Goal: Book appointment/travel/reservation

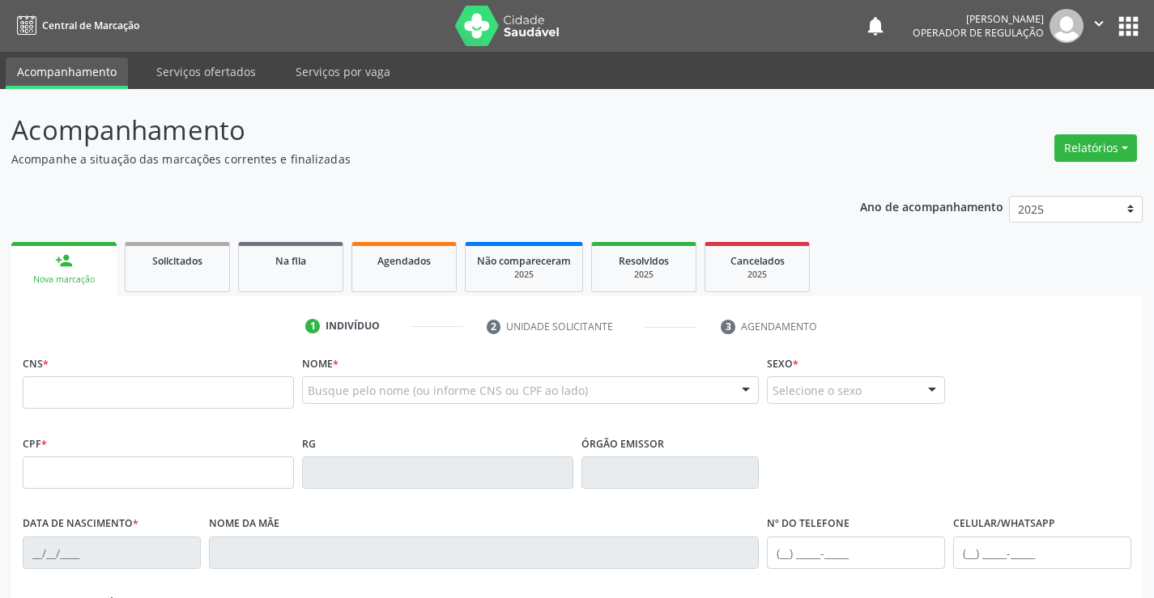
click at [134, 399] on input "text" at bounding box center [158, 392] width 271 height 32
type input "707 4060 7017 7574"
type input "1376093960"
type input "[DATE]"
type input "[PHONE_NUMBER]"
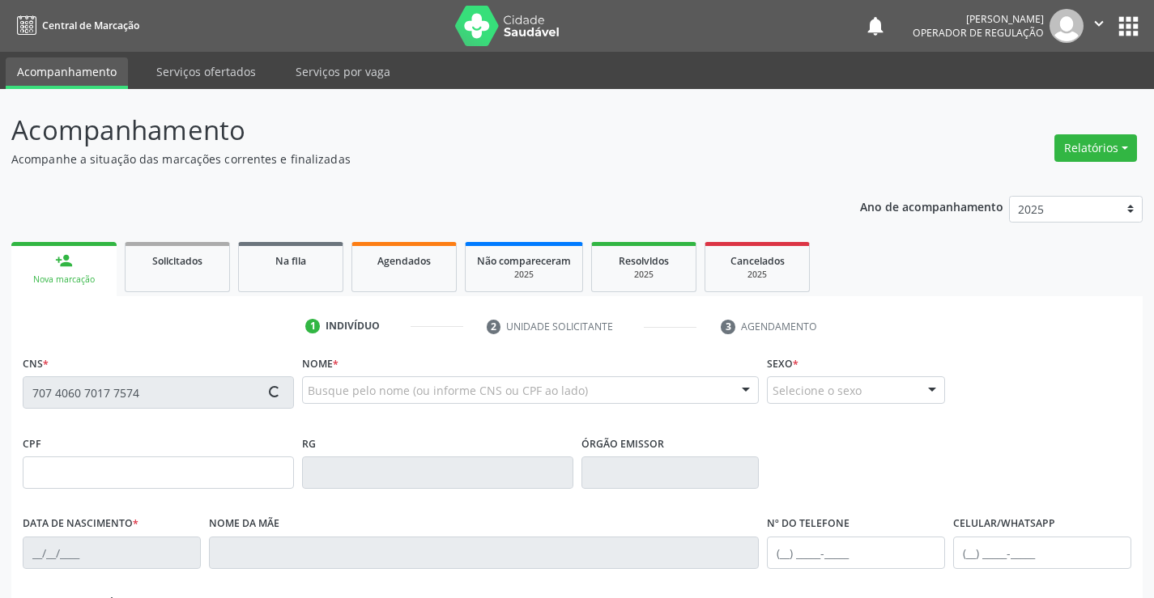
type input "[PHONE_NUMBER]"
type input "034.657.225-82"
type input "S/N"
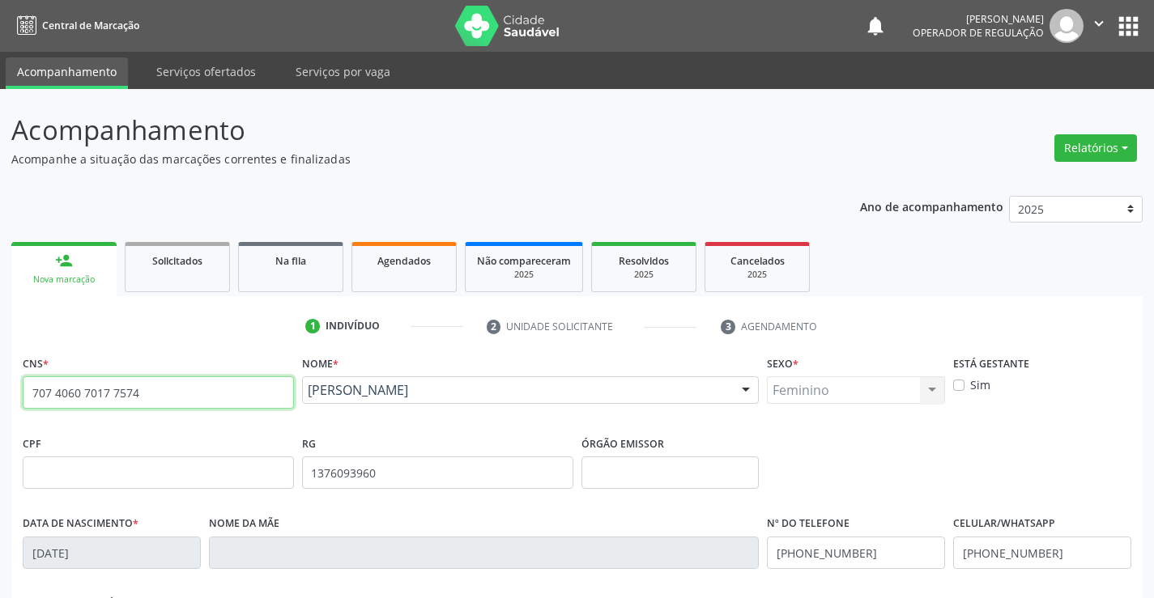
drag, startPoint x: 151, startPoint y: 395, endPoint x: 0, endPoint y: 396, distance: 151.4
click at [0, 396] on div "Acompanhamento Acompanhe a situação das marcações correntes e finalizadas Relat…" at bounding box center [577, 483] width 1154 height 789
click at [112, 392] on input "text" at bounding box center [158, 392] width 271 height 32
type input "705 0000 2988 9753"
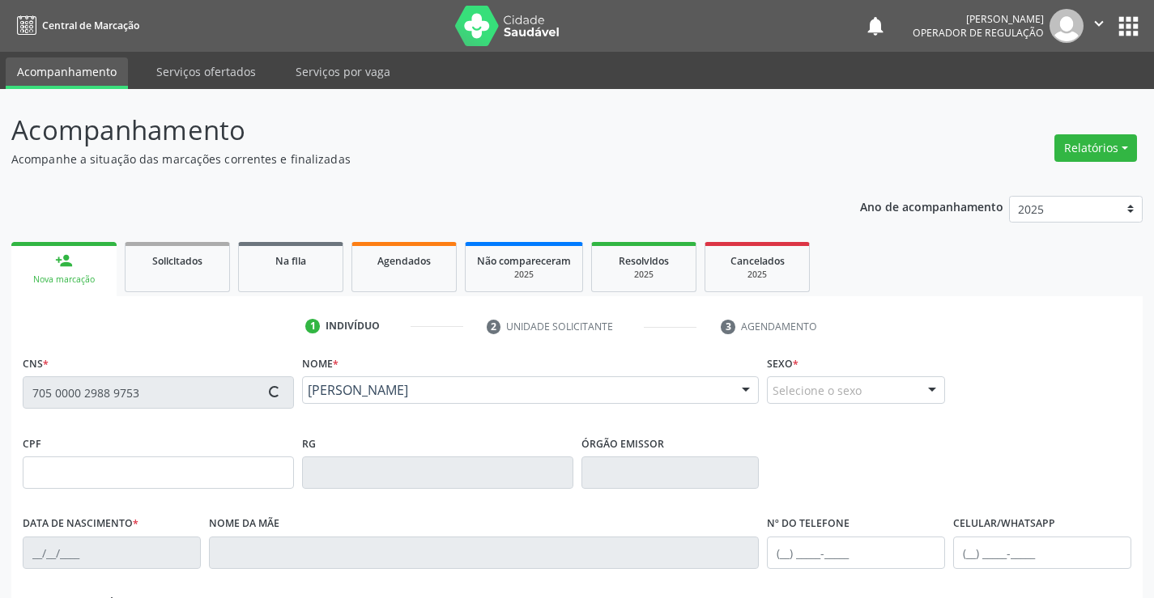
type input "[DATE]"
type input "[PHONE_NUMBER]"
type input "S/N"
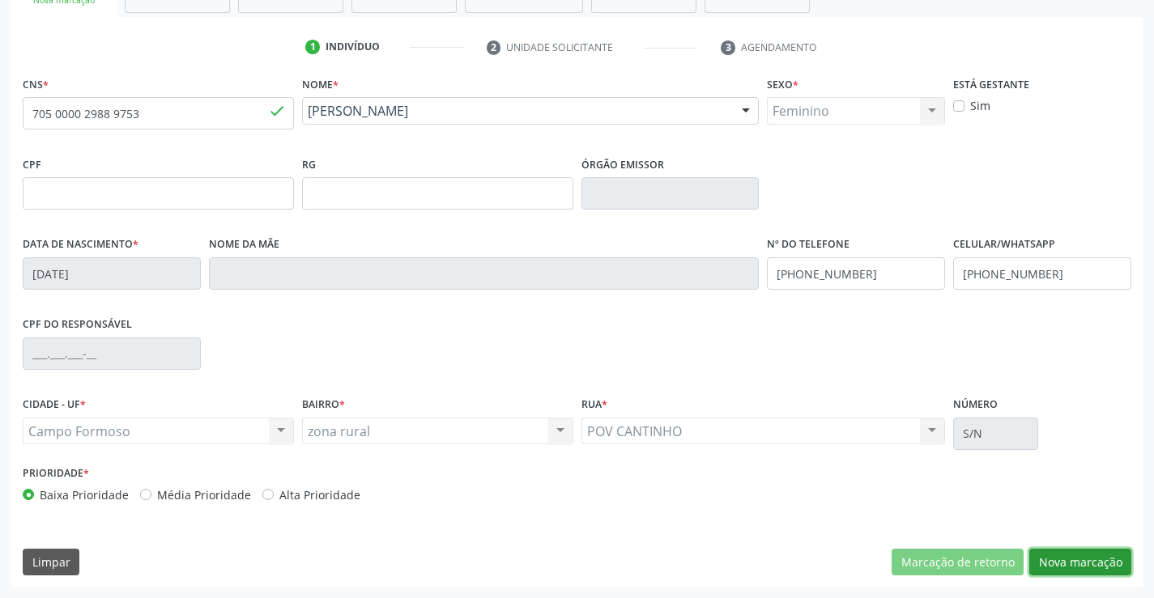
click at [1074, 568] on button "Nova marcação" at bounding box center [1080, 563] width 102 height 28
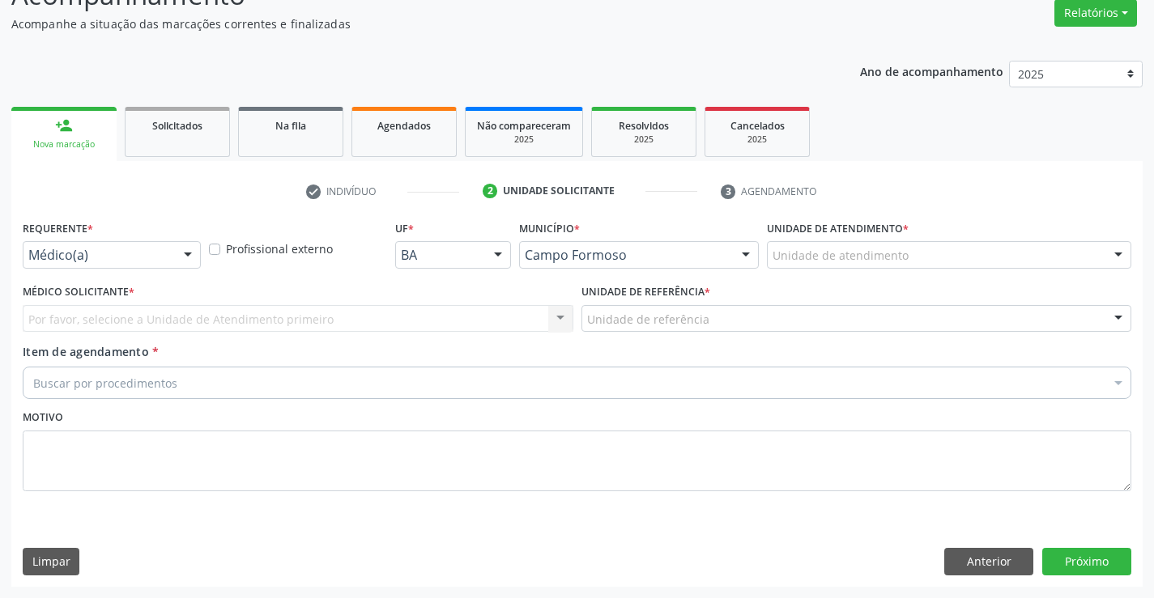
scroll to position [135, 0]
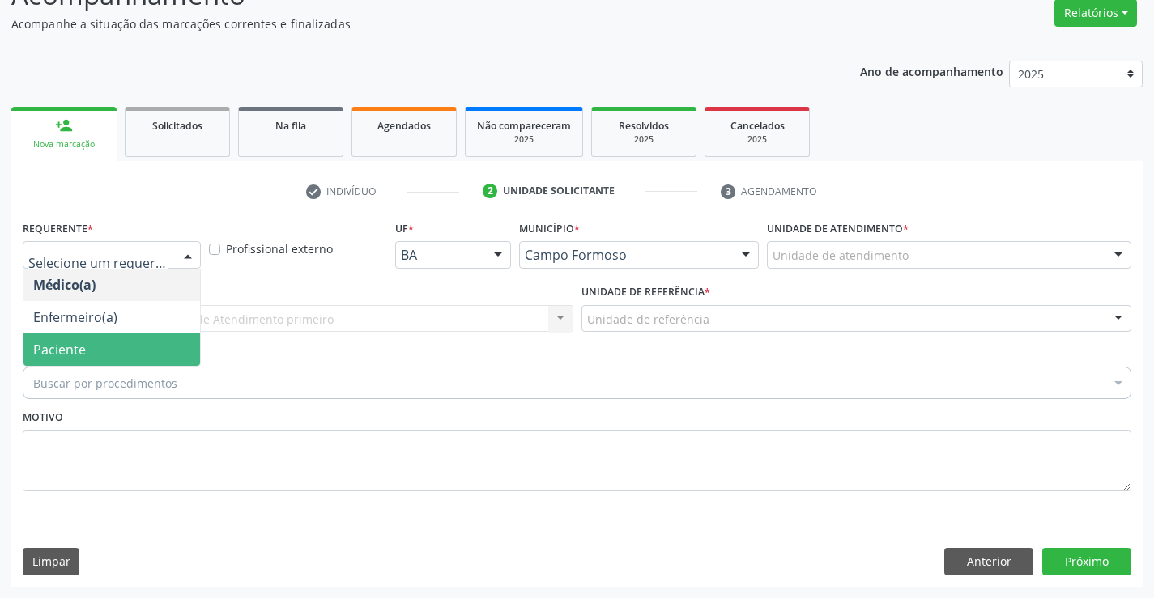
click at [69, 347] on span "Paciente" at bounding box center [59, 350] width 53 height 18
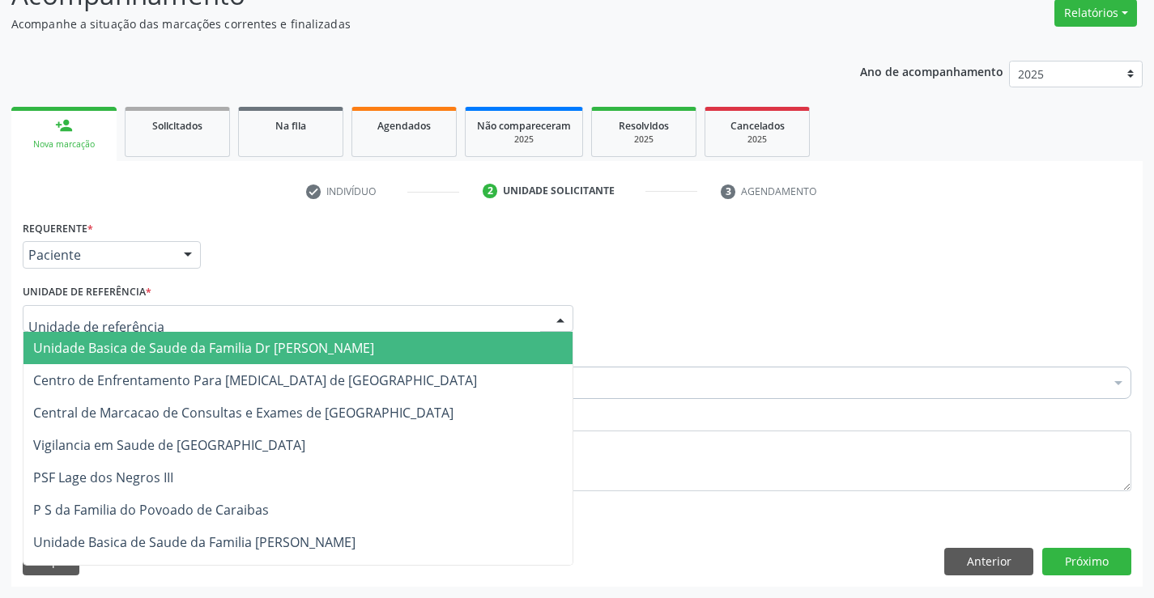
click at [180, 339] on span "Unidade Basica de Saude da Familia Dr [PERSON_NAME]" at bounding box center [203, 348] width 341 height 18
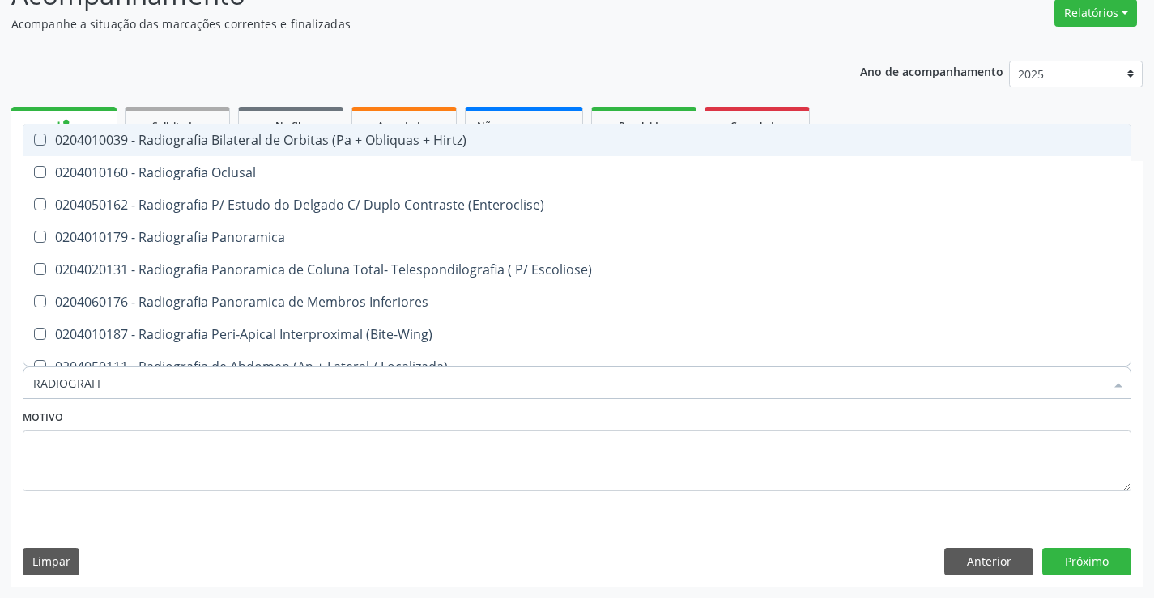
type input "RADIOGRAFIA"
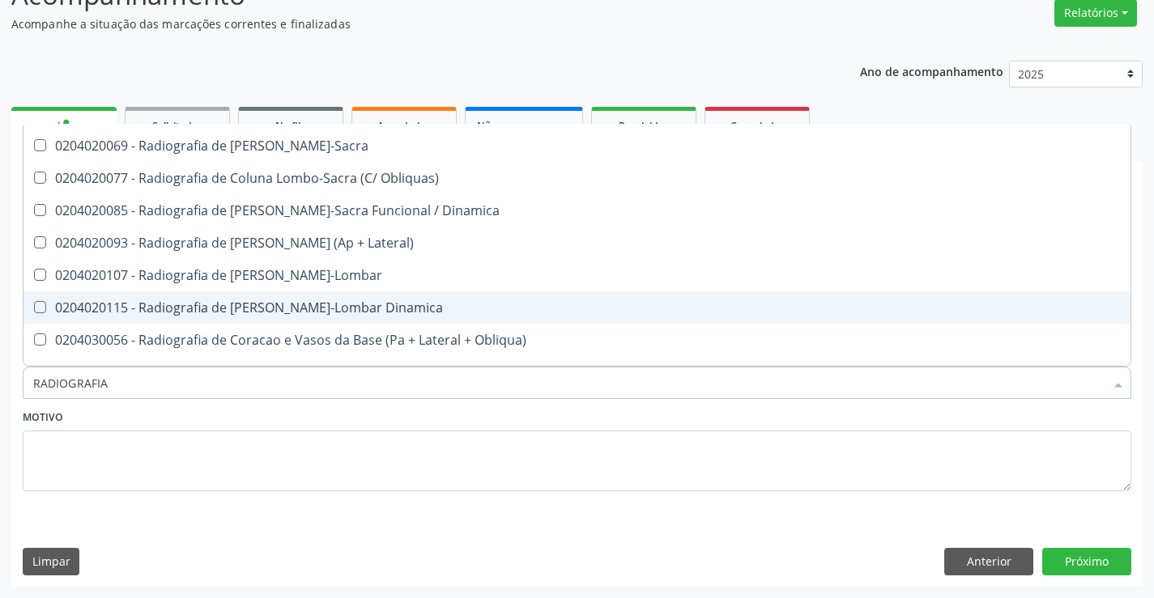
scroll to position [843, 0]
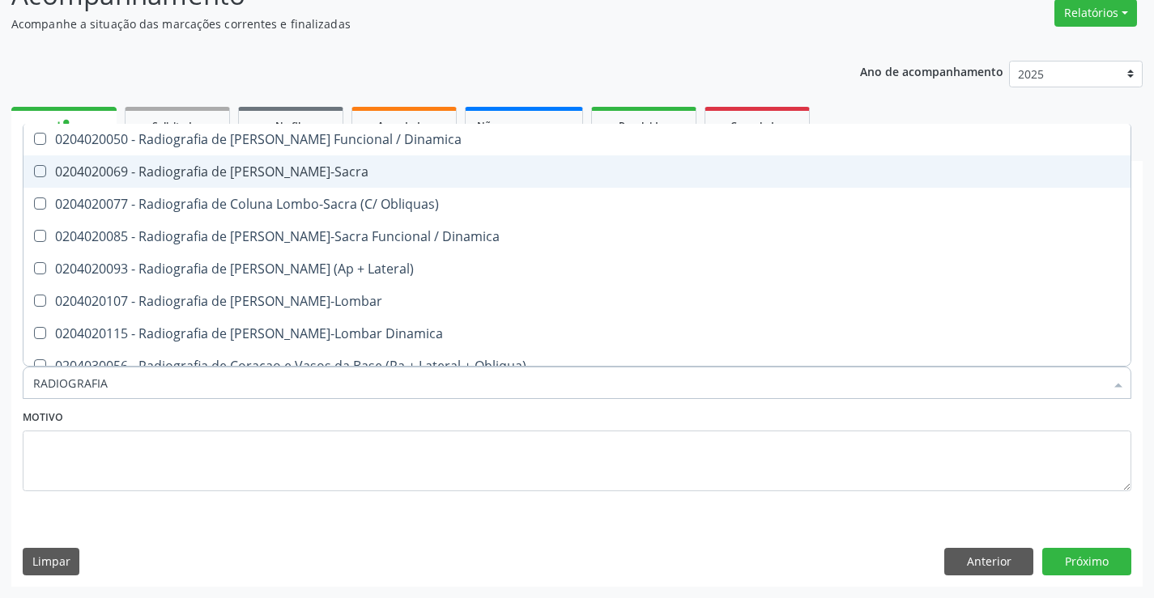
click at [372, 164] on span "0204020069 - Radiografia de [PERSON_NAME]-Sacra" at bounding box center [576, 171] width 1107 height 32
checkbox Lombo-Sacra "true"
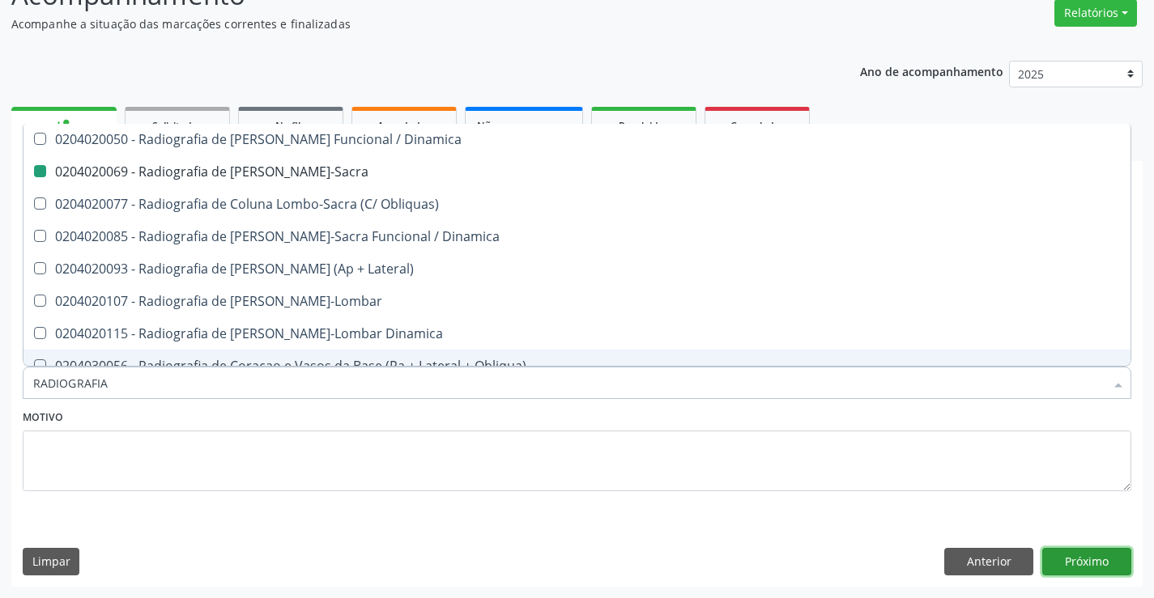
click at [1083, 556] on button "Próximo" at bounding box center [1086, 562] width 89 height 28
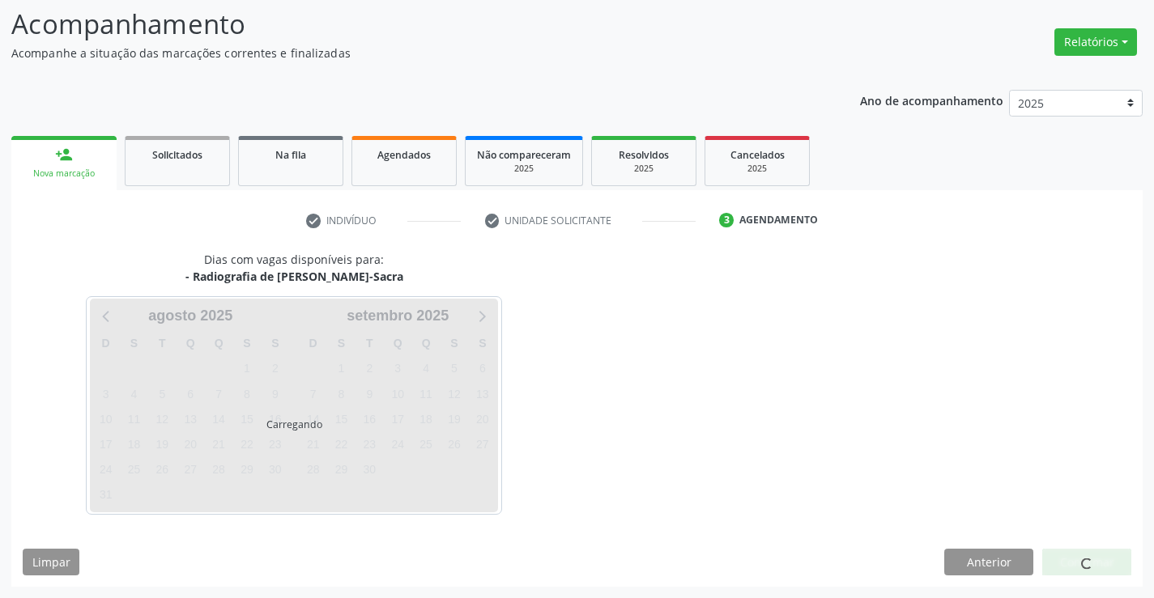
scroll to position [0, 0]
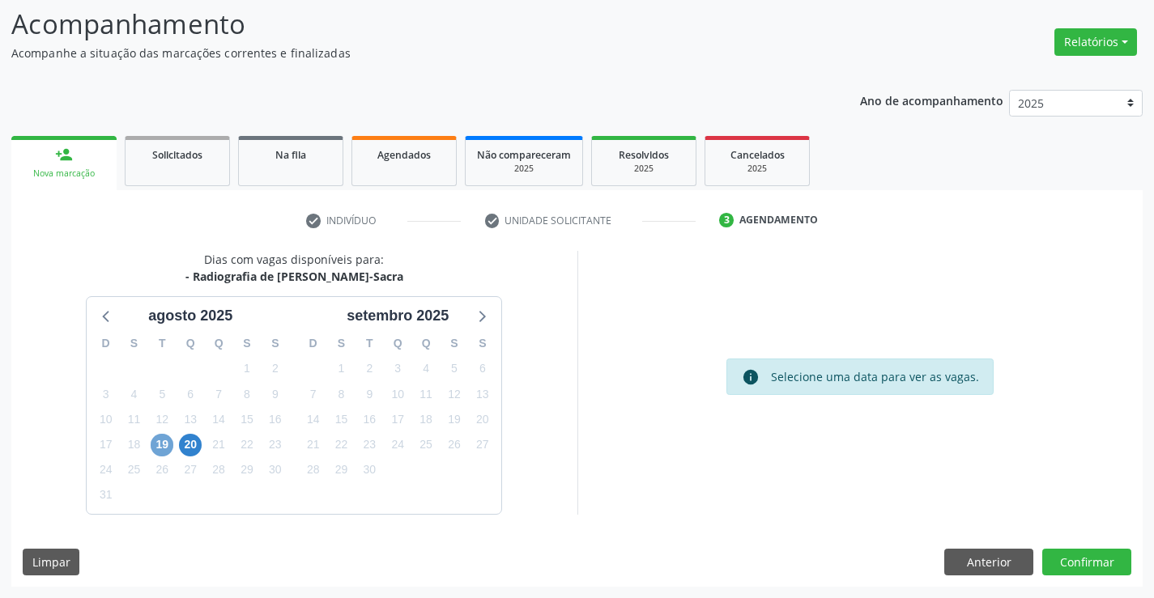
click at [158, 444] on span "19" at bounding box center [162, 445] width 23 height 23
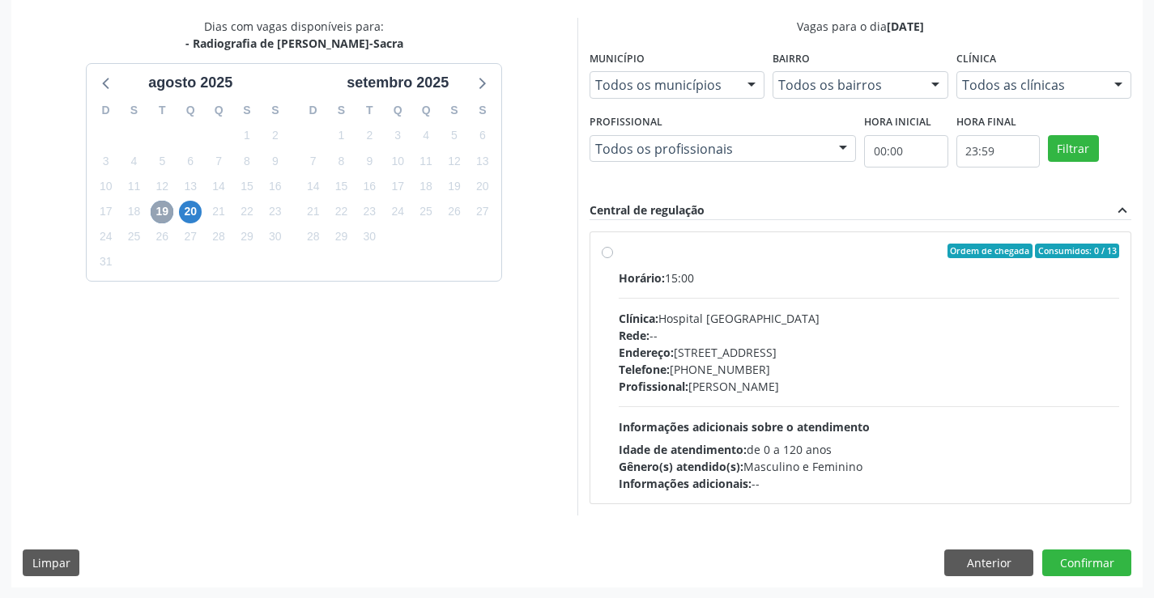
scroll to position [340, 0]
click at [760, 255] on div "Ordem de chegada Consumidos: 0 / 13" at bounding box center [869, 250] width 501 height 15
click at [613, 255] on input "Ordem de chegada Consumidos: 0 / 13 Horário: 15:00 Clínica: Hospital [GEOGRAPHI…" at bounding box center [607, 250] width 11 height 15
radio input "true"
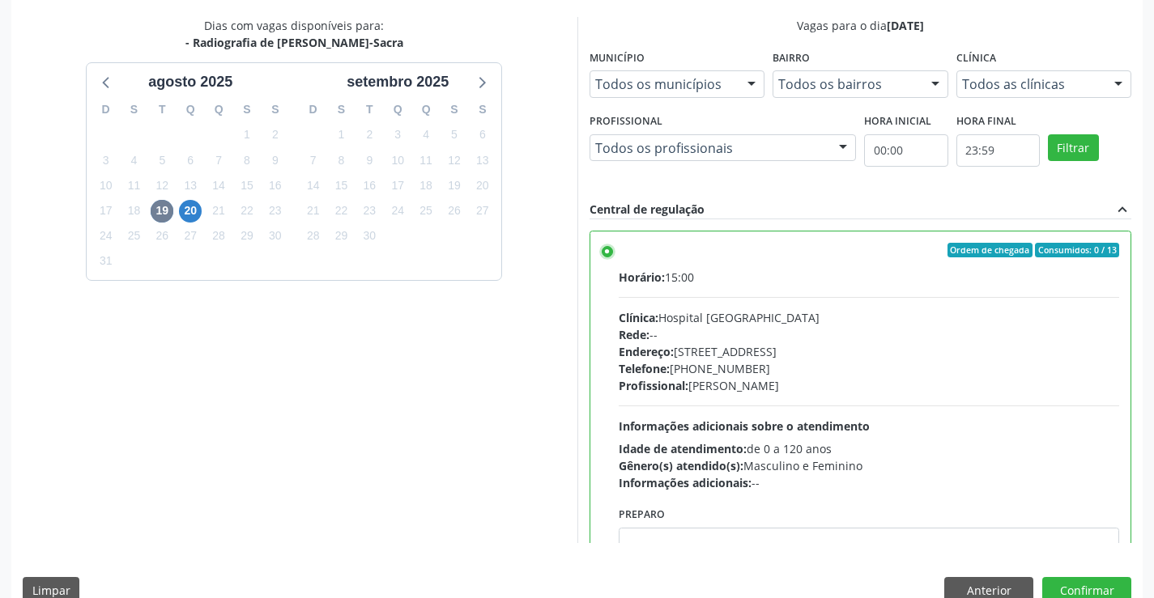
scroll to position [369, 0]
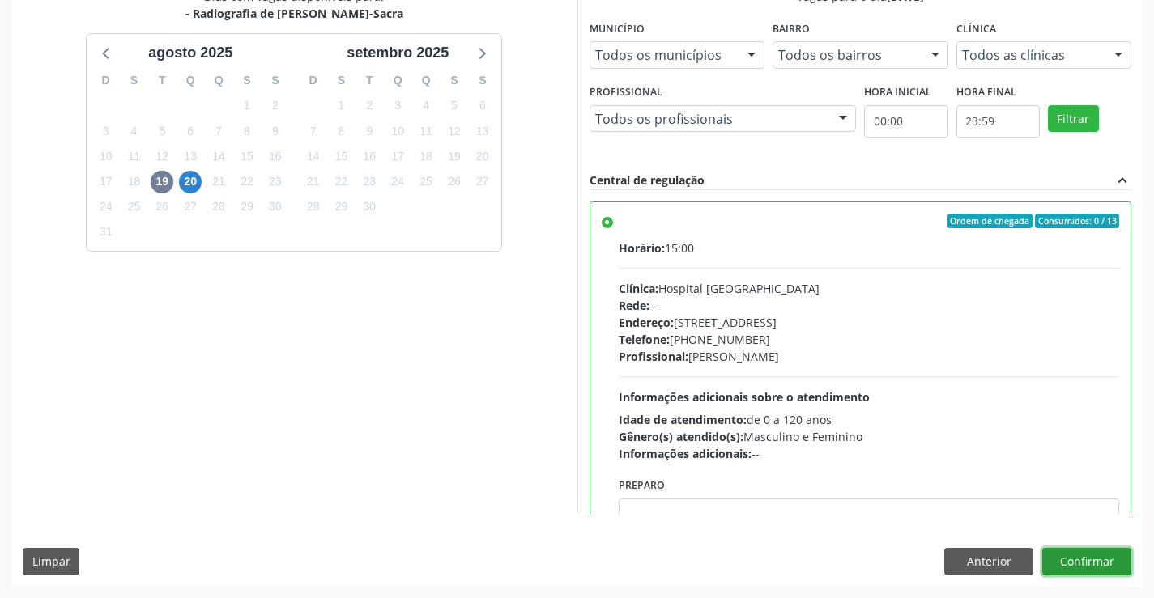
click at [1082, 557] on button "Confirmar" at bounding box center [1086, 562] width 89 height 28
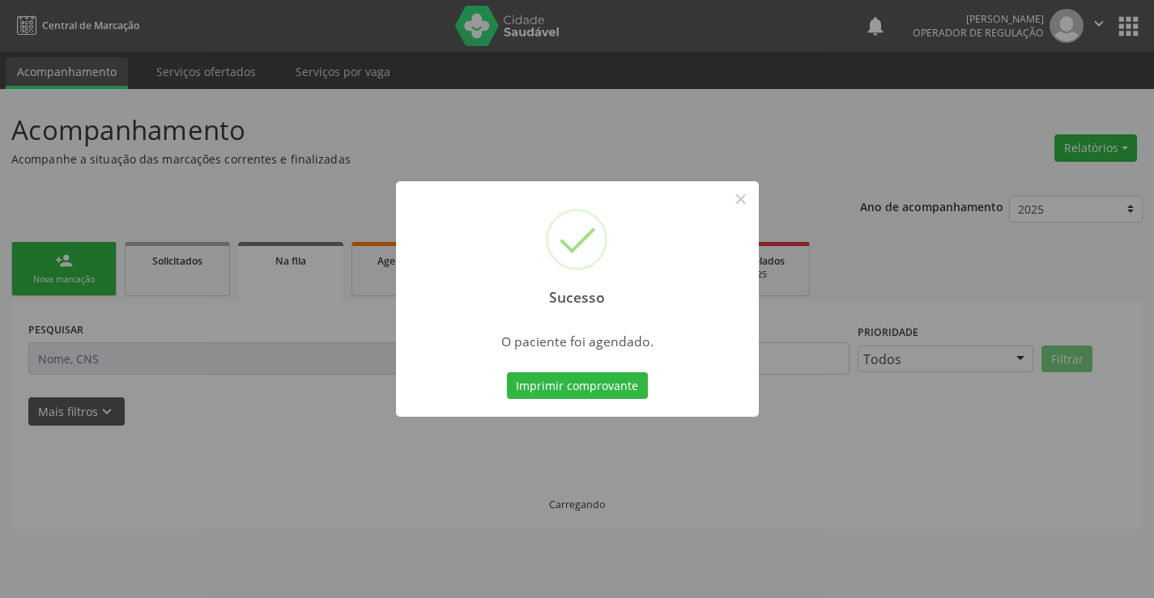
scroll to position [0, 0]
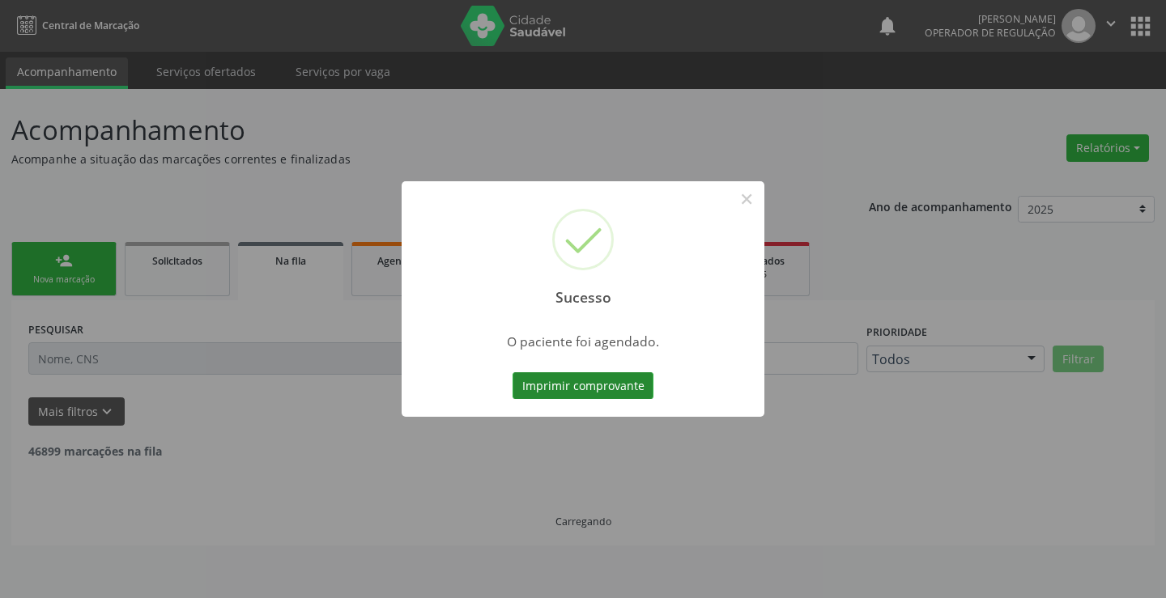
click at [568, 382] on button "Imprimir comprovante" at bounding box center [582, 386] width 141 height 28
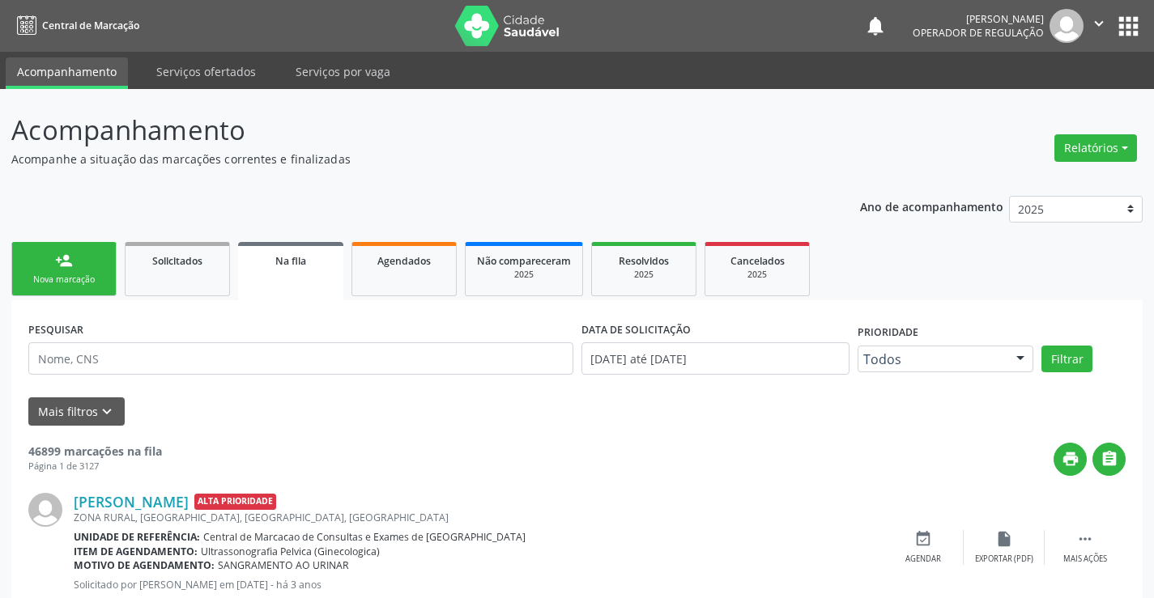
click at [85, 274] on div "Nova marcação" at bounding box center [63, 280] width 81 height 12
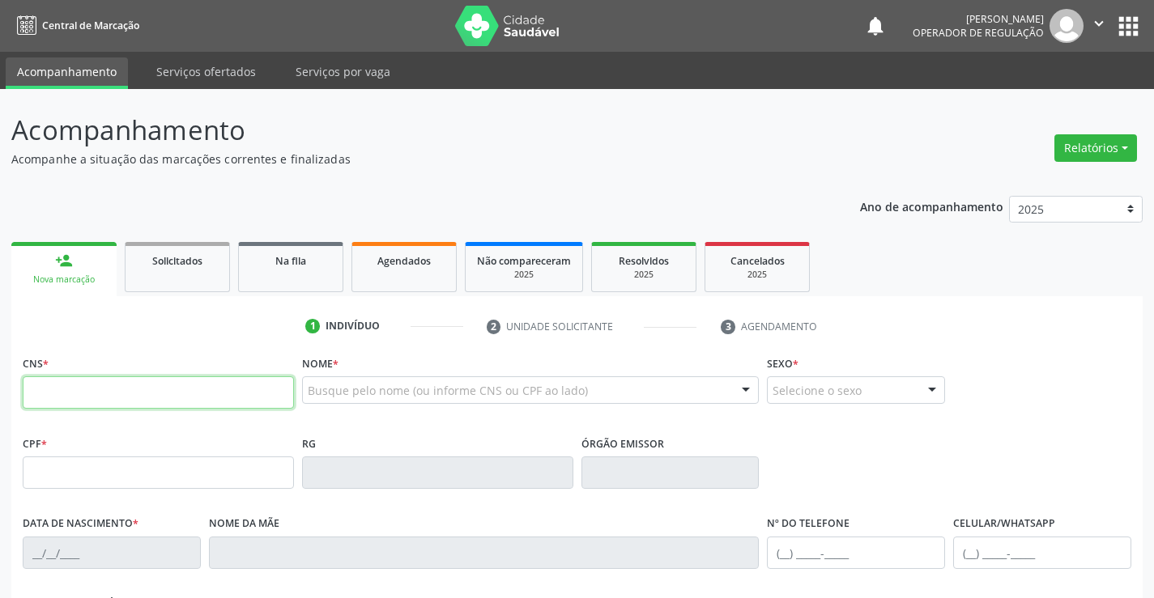
click at [128, 403] on input "text" at bounding box center [158, 392] width 271 height 32
click at [139, 393] on input "text" at bounding box center [158, 392] width 271 height 32
type input "705 4034 7878 6594"
type input "0706319729"
type input "[DATE]"
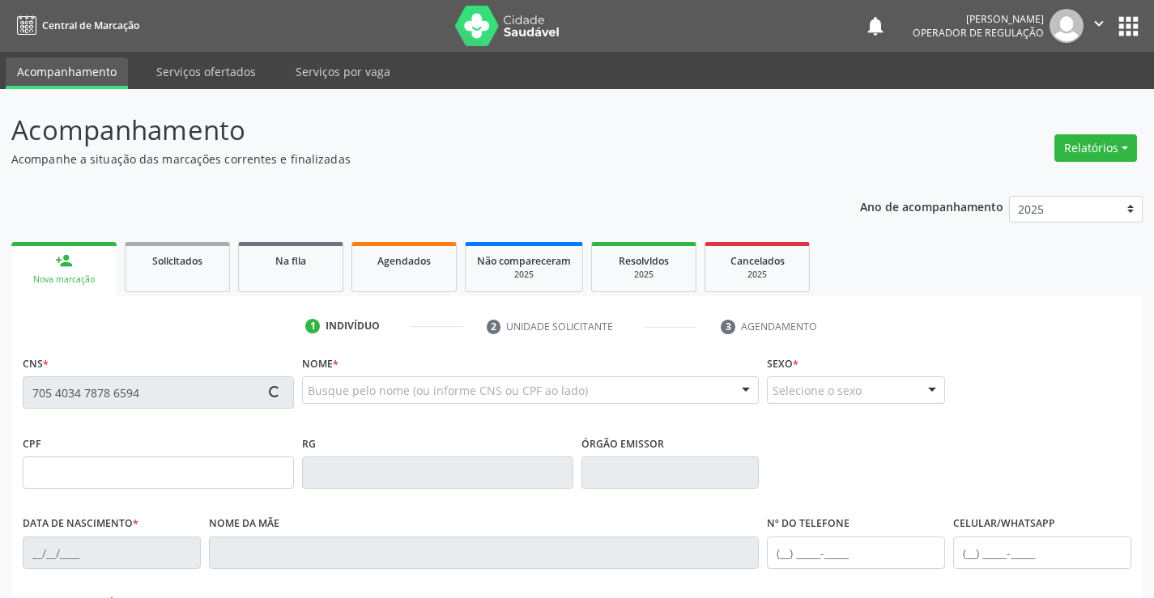
type input "[PHONE_NUMBER]"
type input "sn"
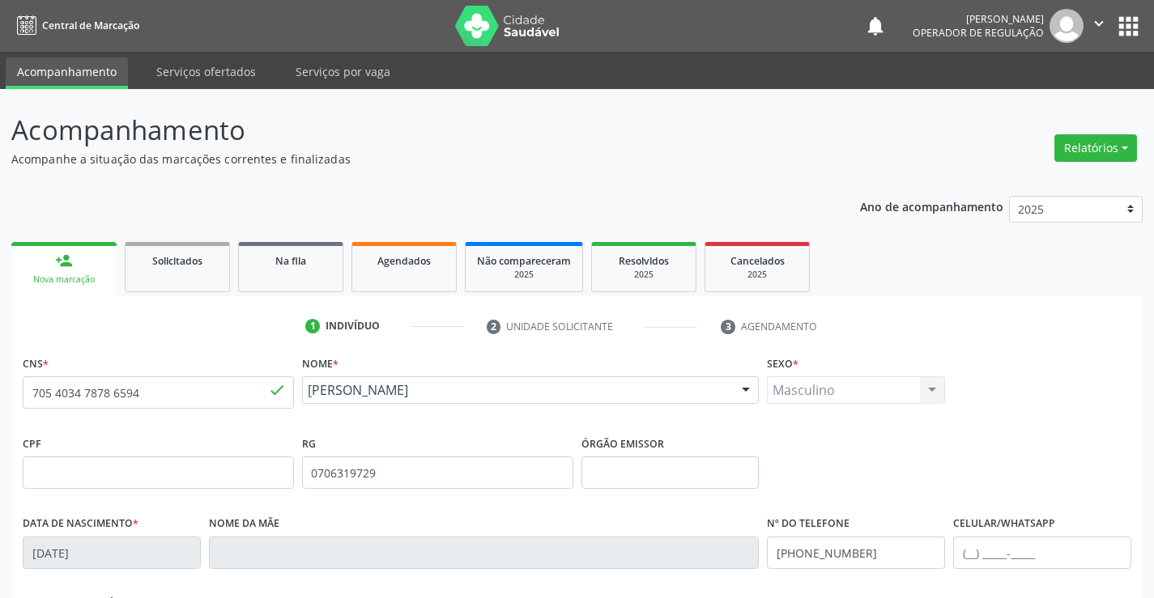
scroll to position [279, 0]
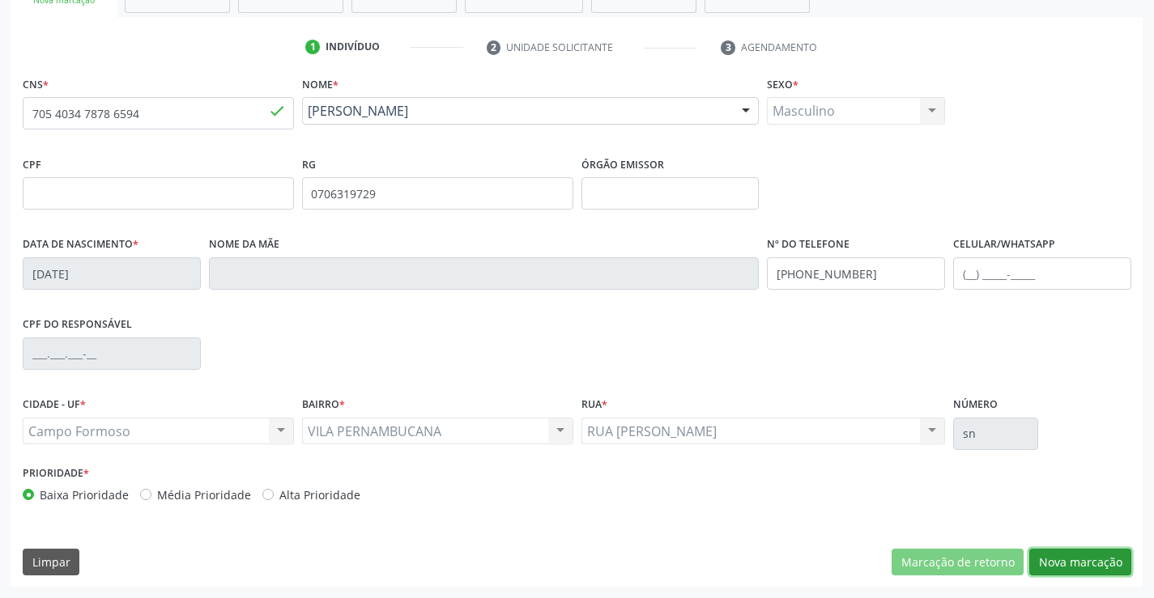
click at [1070, 554] on button "Nova marcação" at bounding box center [1080, 563] width 102 height 28
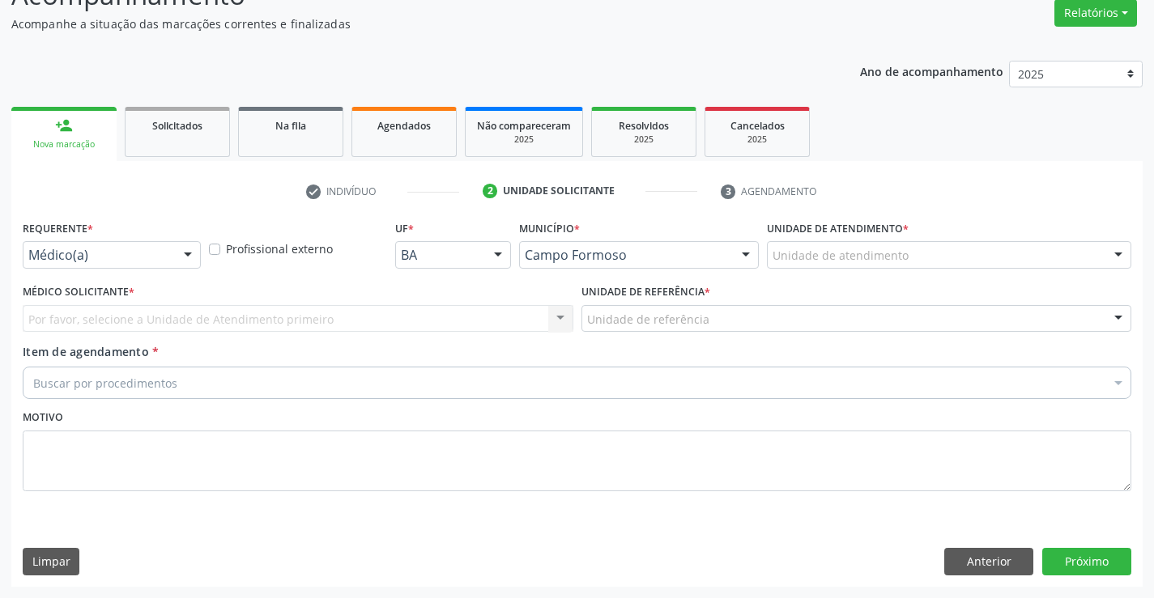
scroll to position [135, 0]
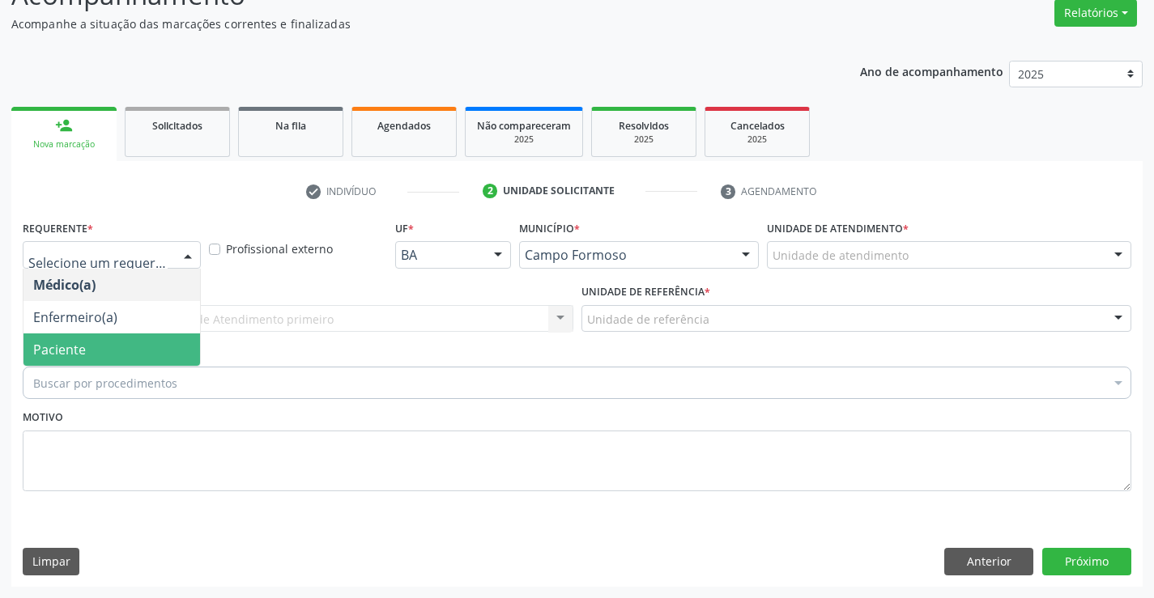
click at [68, 350] on span "Paciente" at bounding box center [59, 350] width 53 height 18
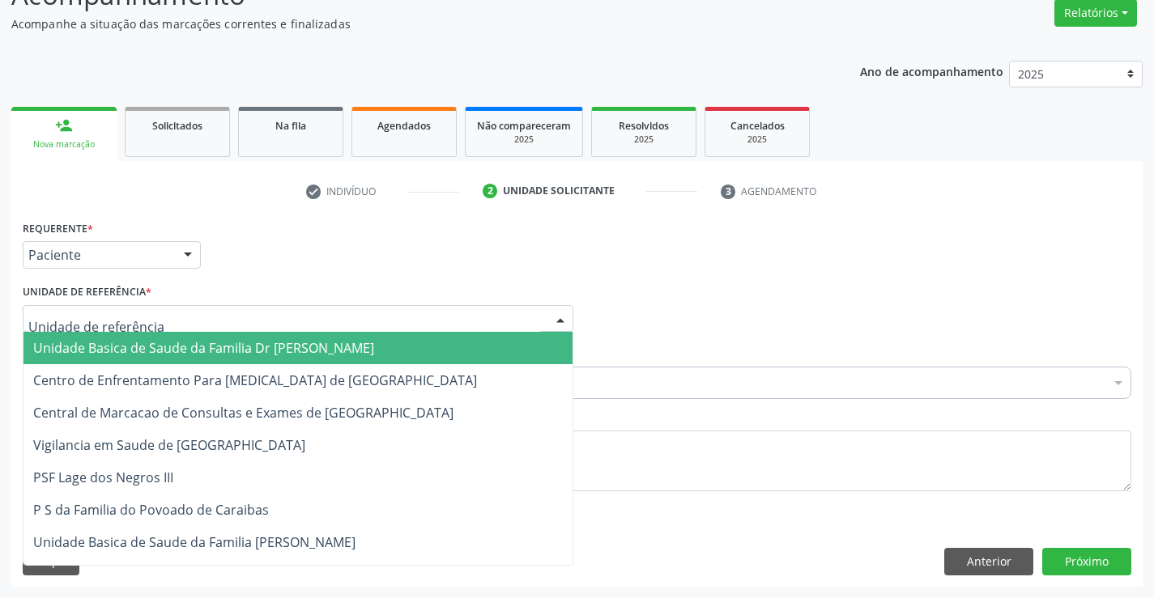
click at [213, 342] on span "Unidade Basica de Saude da Familia Dr [PERSON_NAME]" at bounding box center [203, 348] width 341 height 18
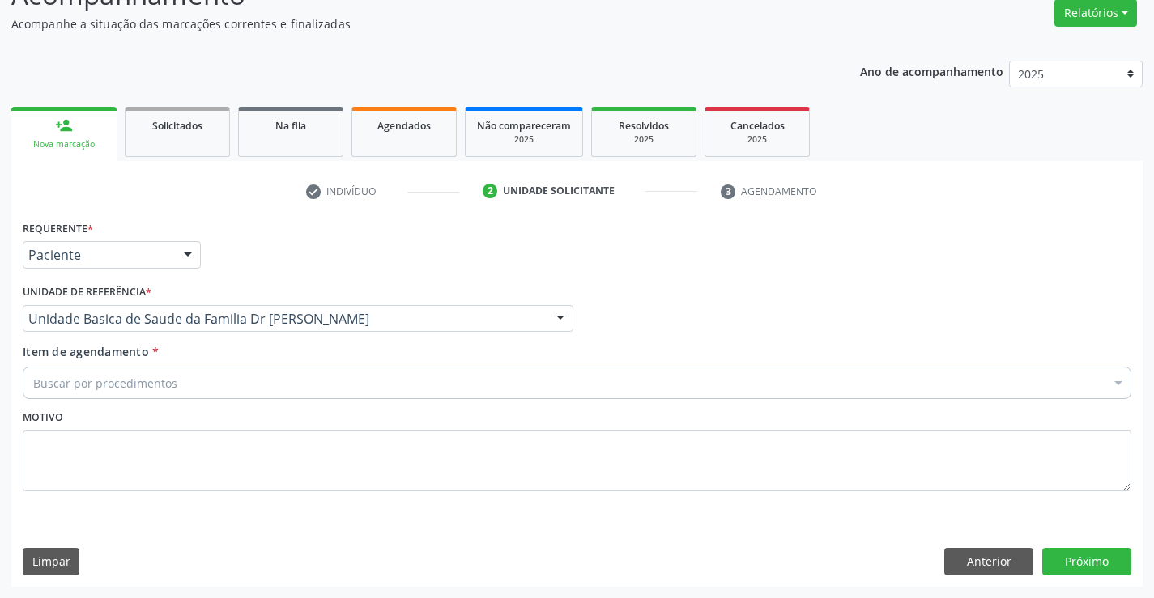
click at [196, 387] on div "Buscar por procedimentos" at bounding box center [577, 383] width 1108 height 32
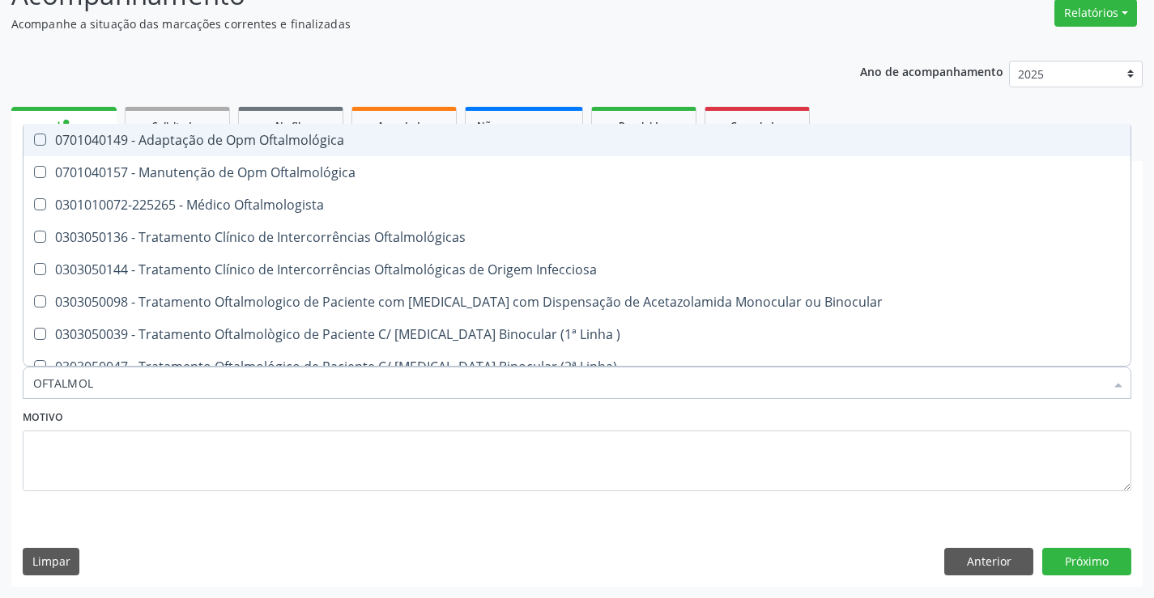
type input "OFTALMOLO"
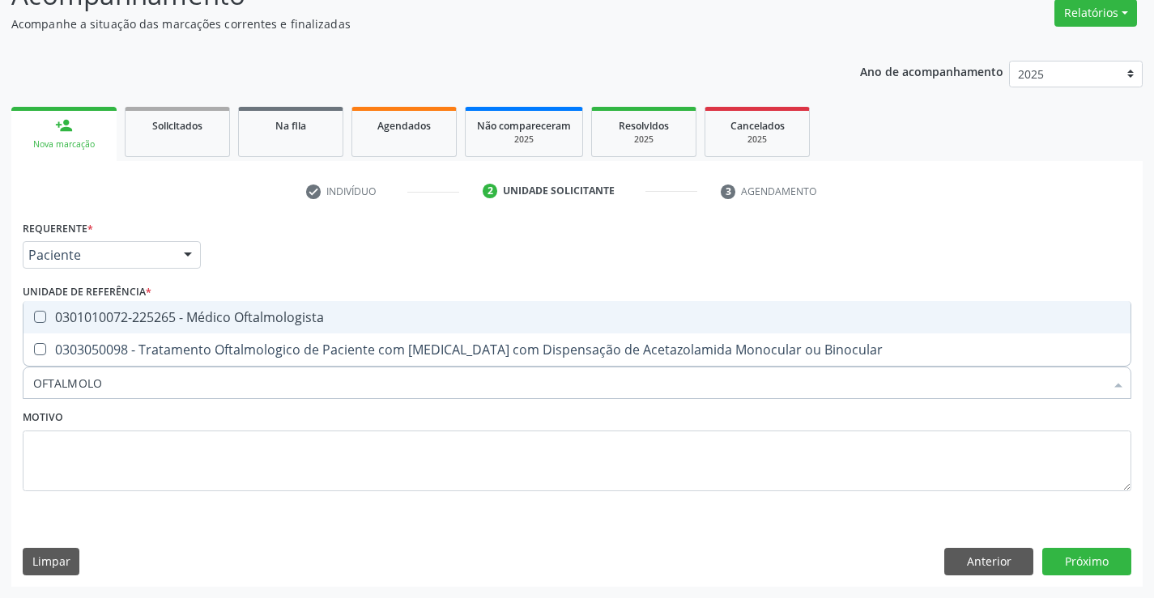
click at [231, 312] on div "0301010072-225265 - Médico Oftalmologista" at bounding box center [576, 317] width 1087 height 13
checkbox Oftalmologista "true"
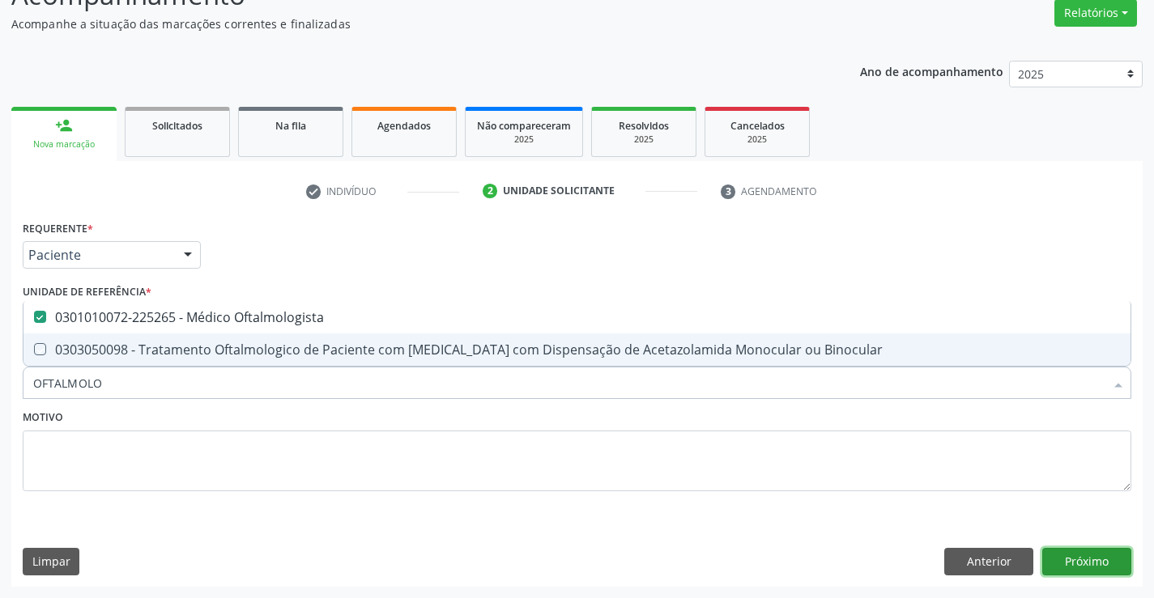
click at [1092, 560] on button "Próximo" at bounding box center [1086, 562] width 89 height 28
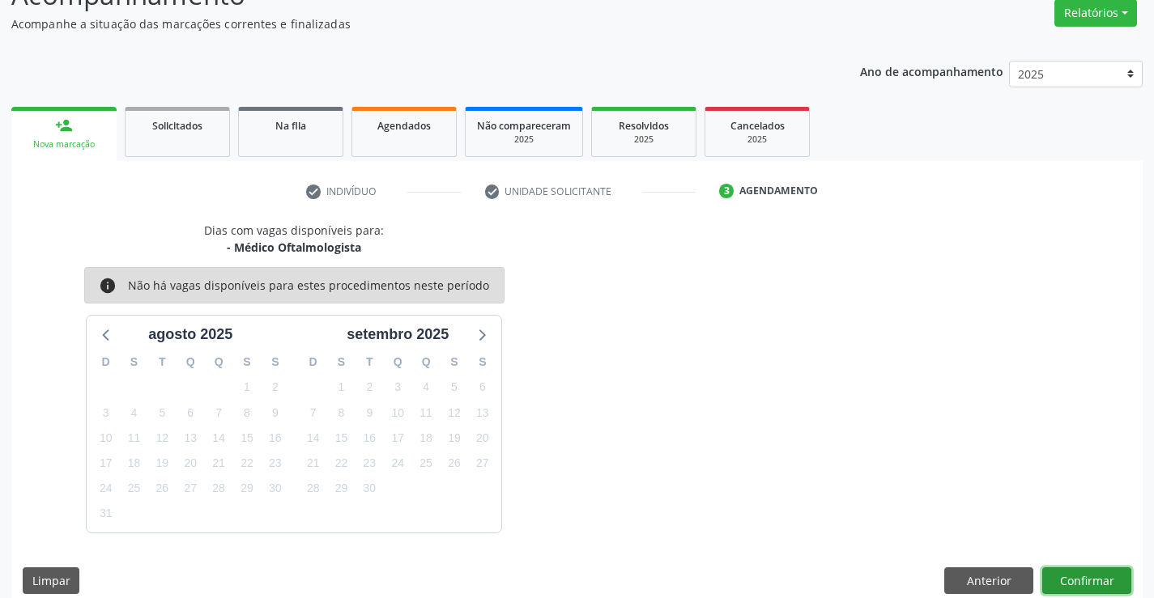
click at [1078, 581] on button "Confirmar" at bounding box center [1086, 582] width 89 height 28
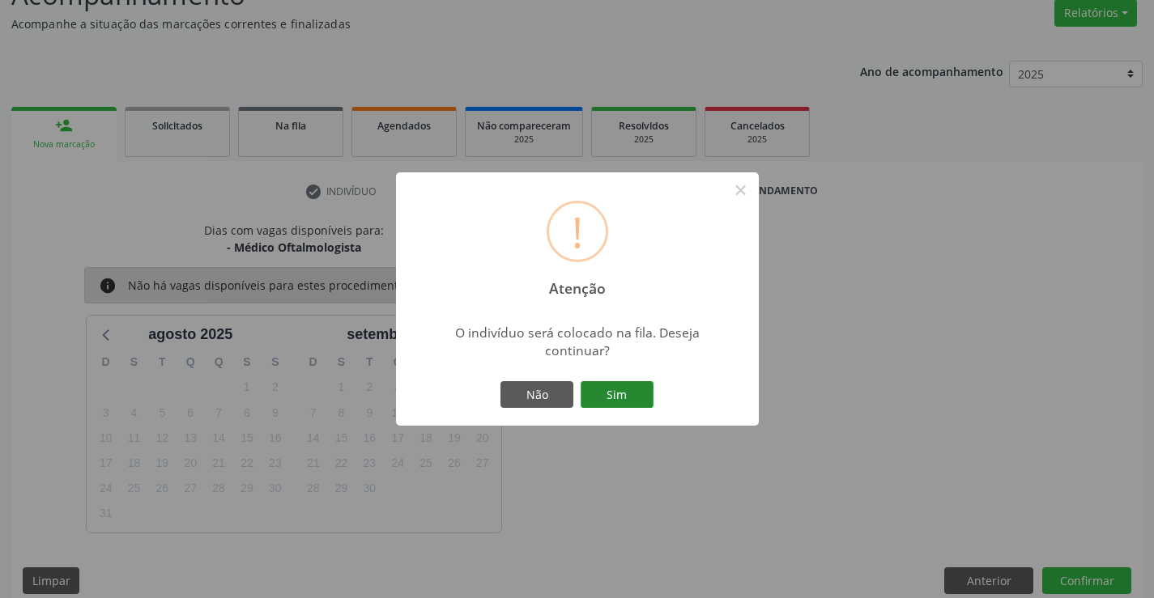
click at [621, 390] on button "Sim" at bounding box center [616, 395] width 73 height 28
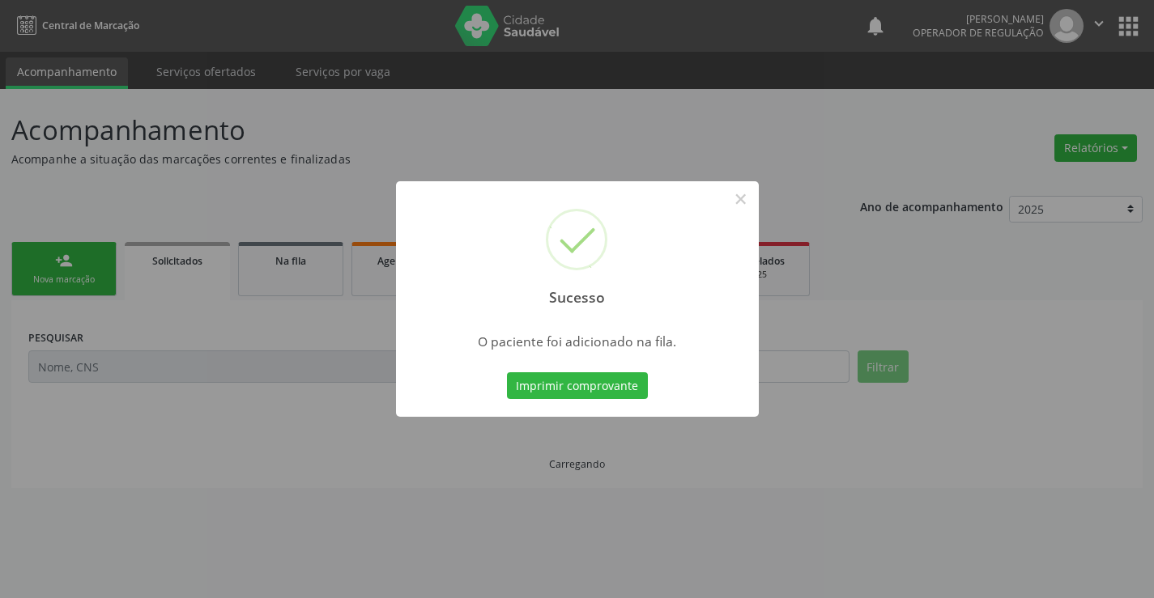
scroll to position [0, 0]
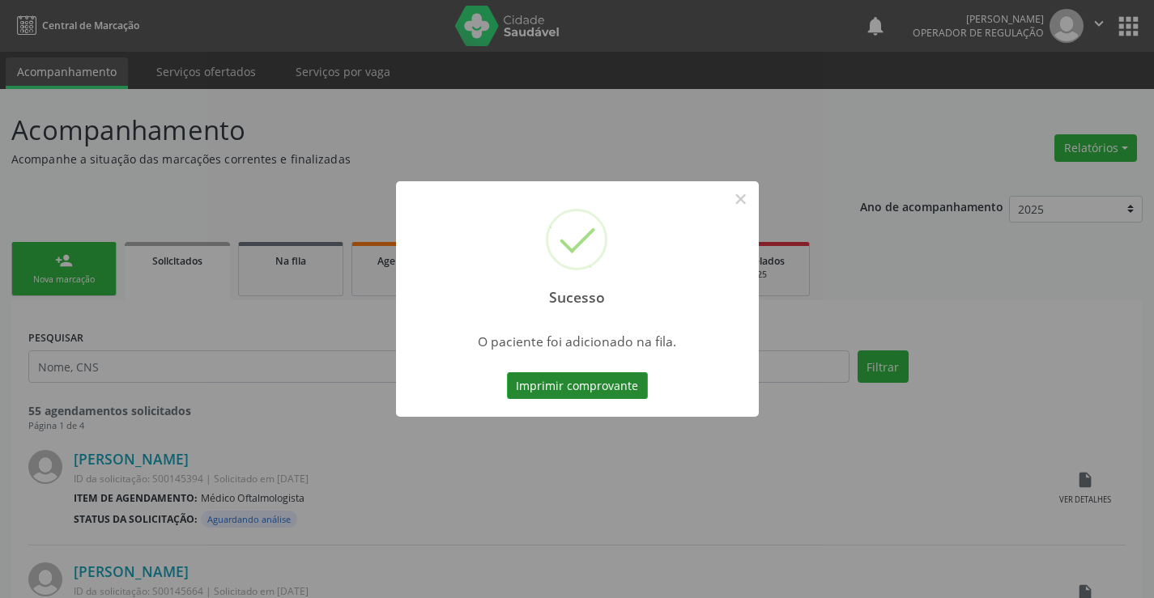
click at [588, 389] on button "Imprimir comprovante" at bounding box center [577, 386] width 141 height 28
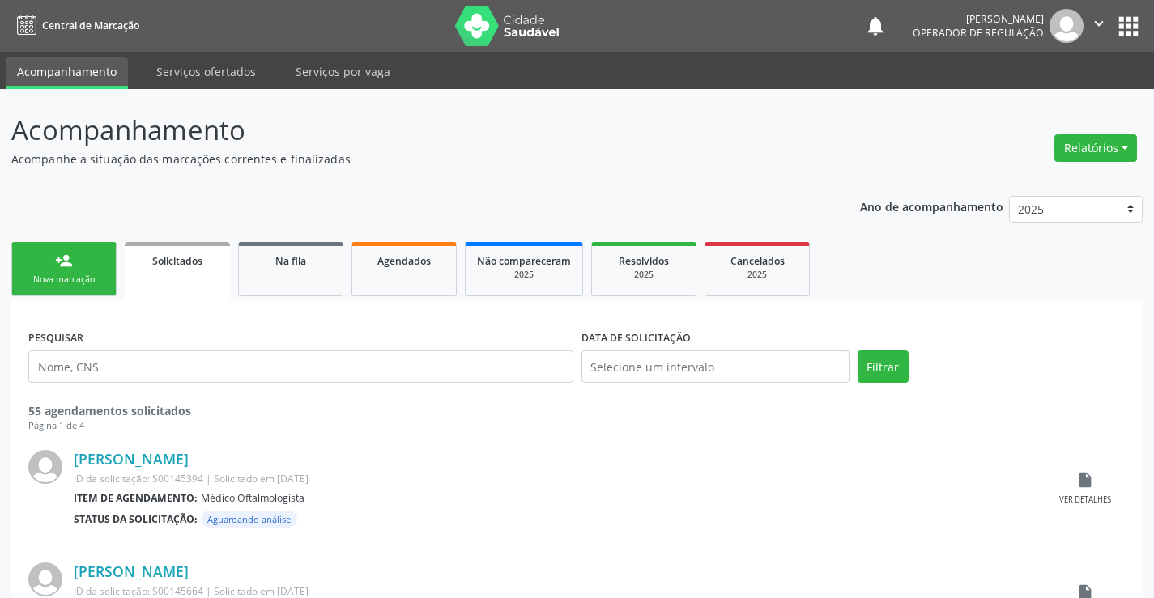
click at [63, 282] on div "Nova marcação" at bounding box center [63, 280] width 81 height 12
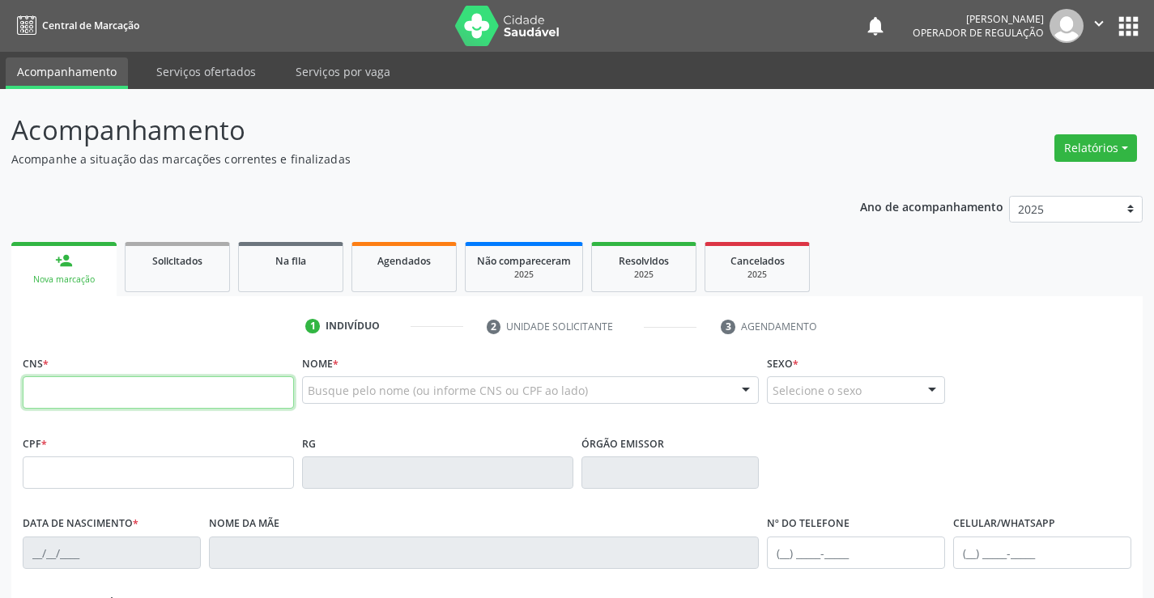
click at [92, 402] on input "text" at bounding box center [158, 392] width 271 height 32
type input "707 6022 2788 2898"
type input "1265479046"
type input "[DATE]"
type input "[PHONE_NUMBER]"
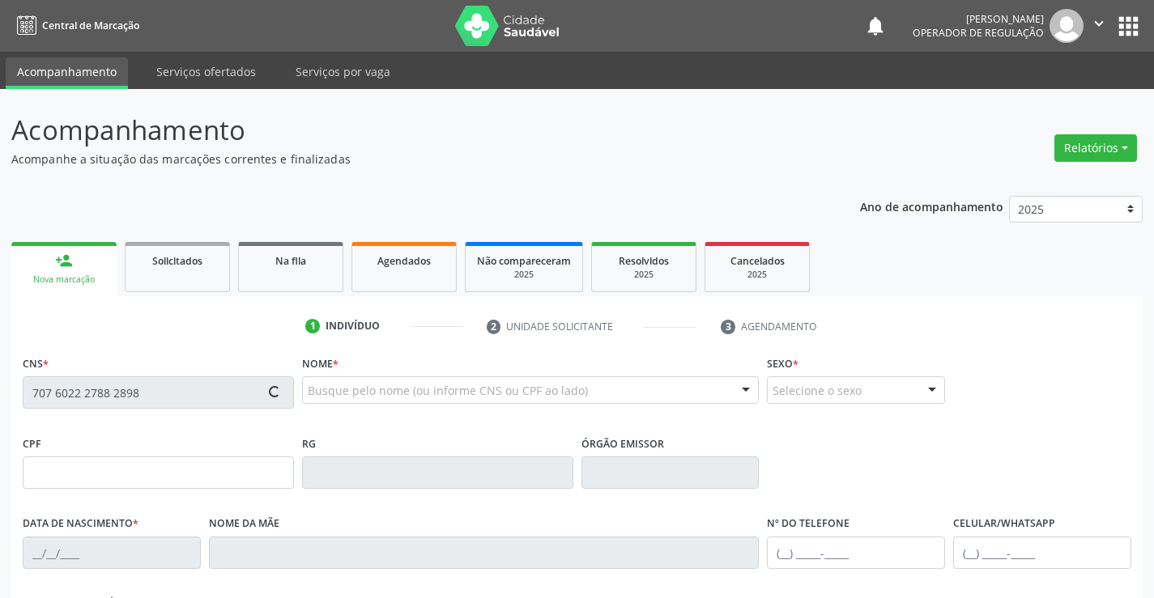
type input "[PHONE_NUMBER]"
type input "528.303.305-87"
type input "SN"
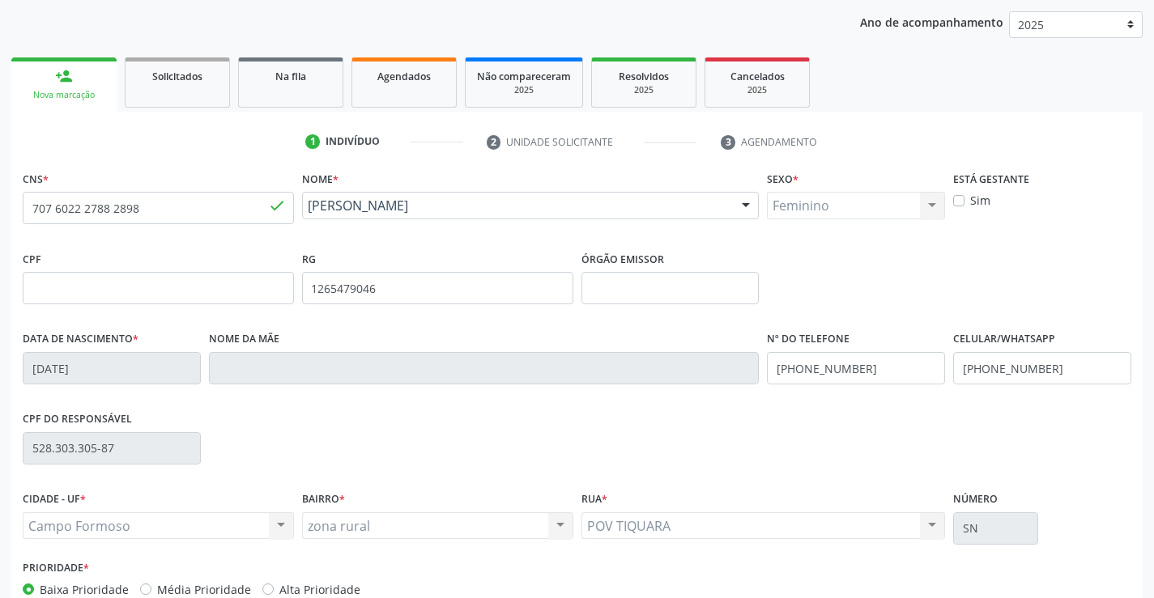
scroll to position [279, 0]
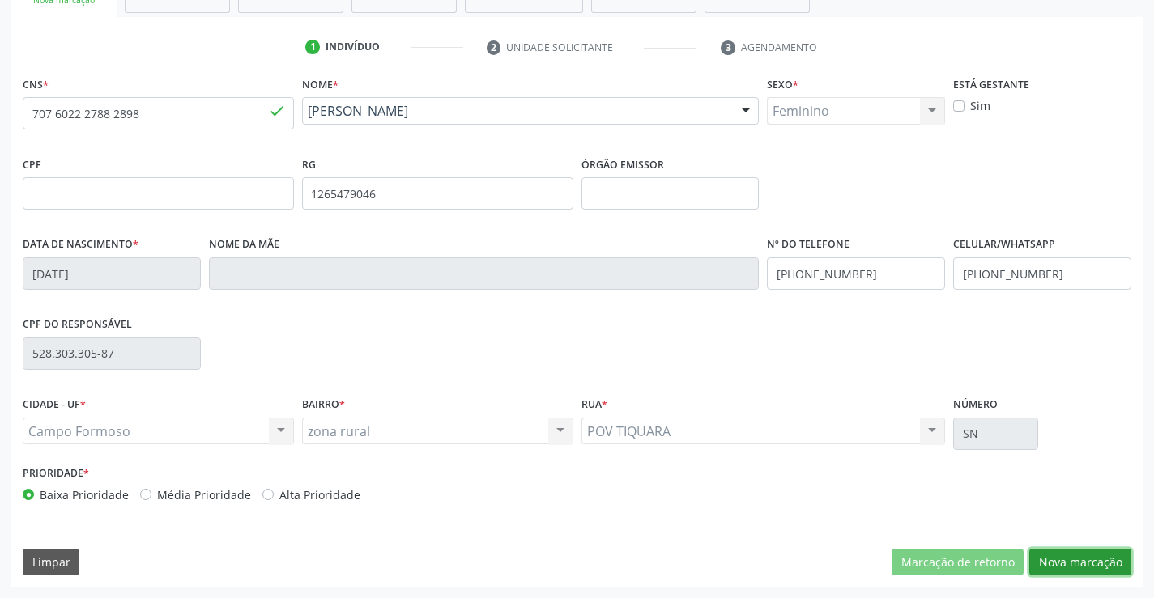
click at [1077, 563] on button "Nova marcação" at bounding box center [1080, 563] width 102 height 28
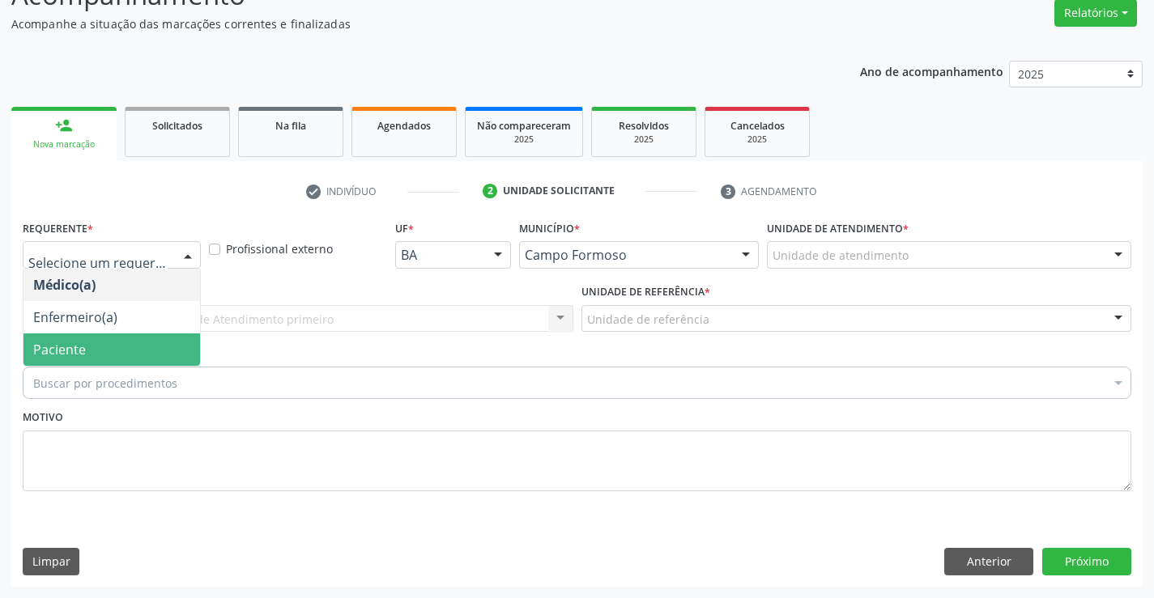
click at [87, 344] on span "Paciente" at bounding box center [111, 350] width 176 height 32
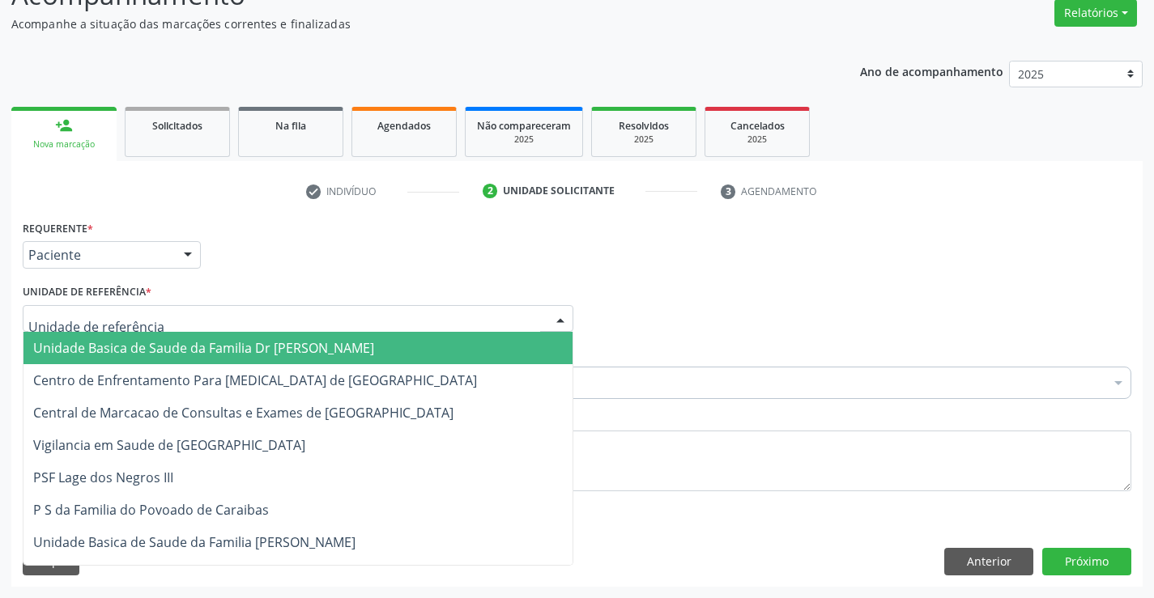
click at [191, 348] on span "Unidade Basica de Saude da Familia Dr [PERSON_NAME]" at bounding box center [203, 348] width 341 height 18
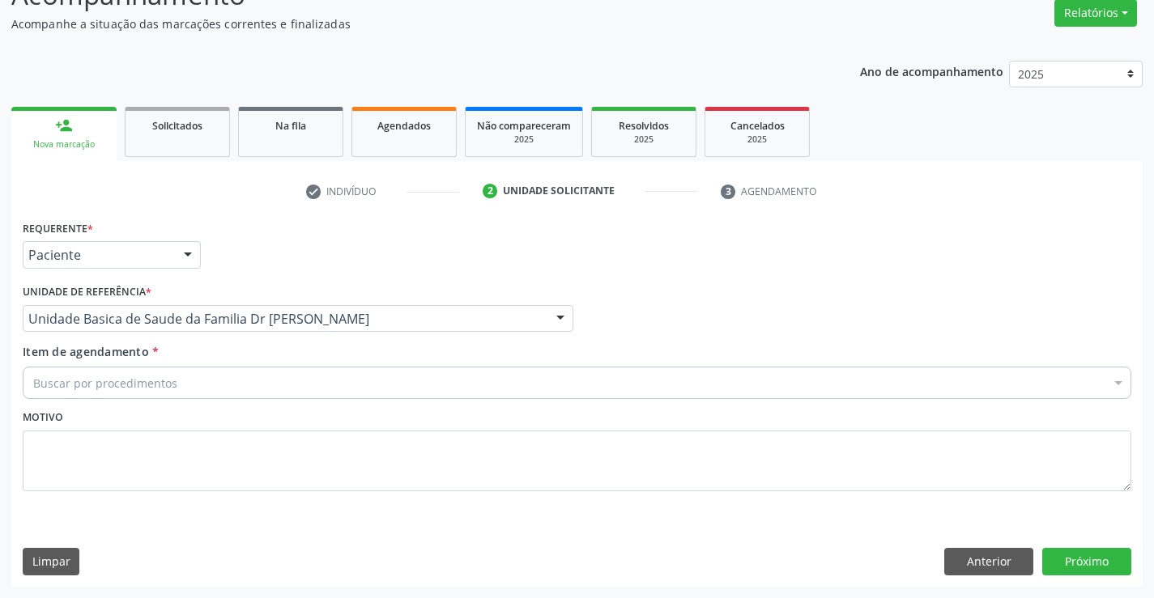
click at [176, 385] on div "Buscar por procedimentos" at bounding box center [577, 383] width 1108 height 32
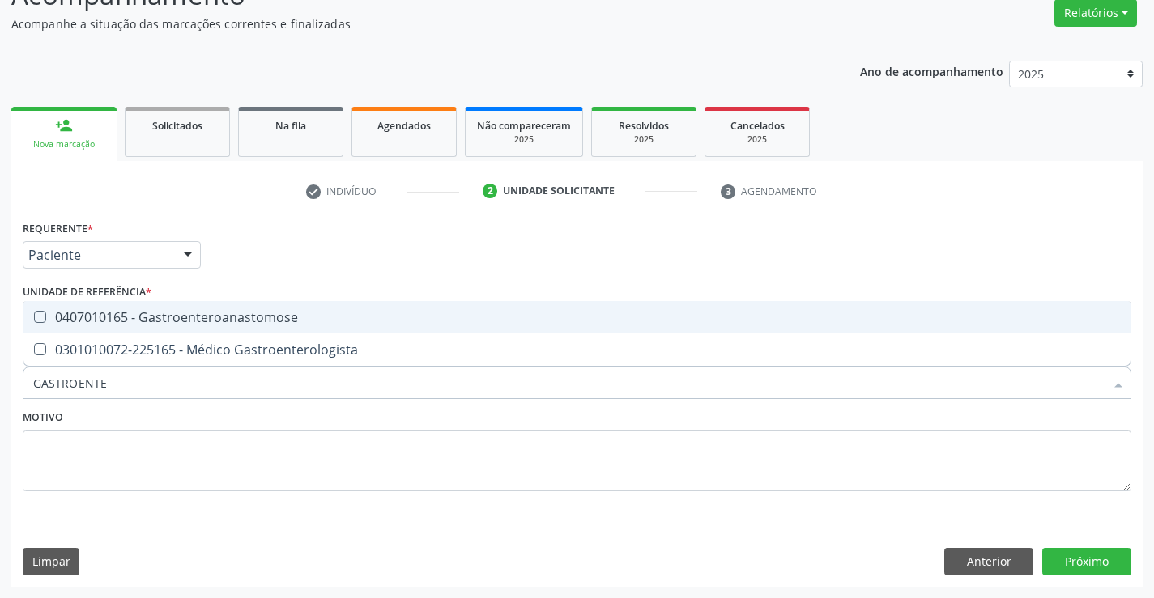
type input "GASTROENTER"
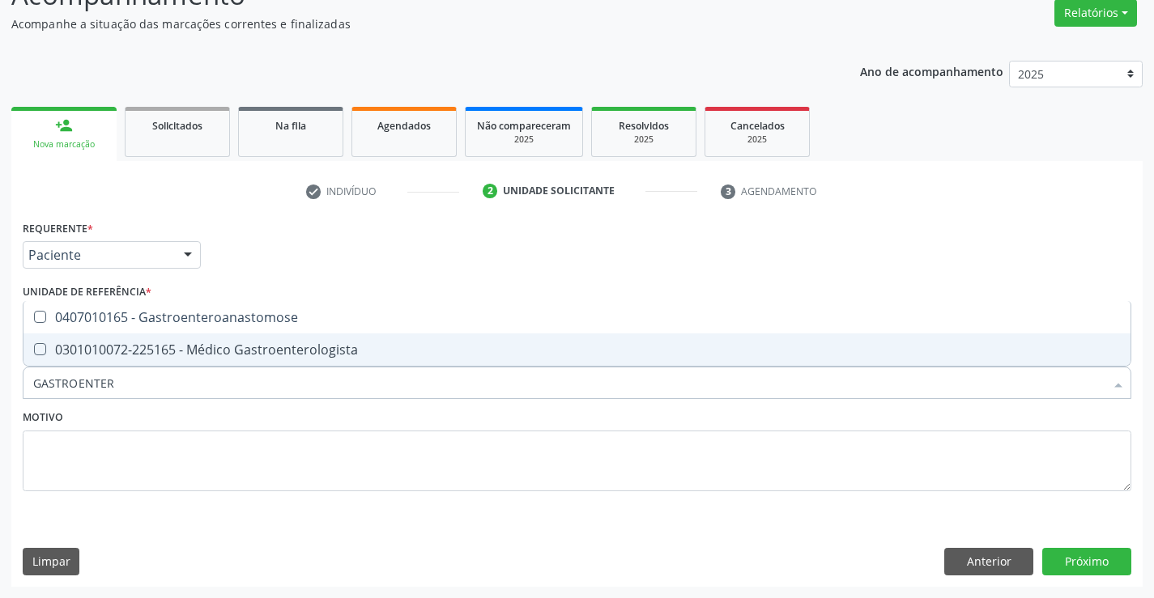
click at [224, 350] on div "0301010072-225165 - Médico Gastroenterologista" at bounding box center [576, 349] width 1087 height 13
checkbox Gastroenterologista "true"
click at [1098, 559] on button "Próximo" at bounding box center [1086, 562] width 89 height 28
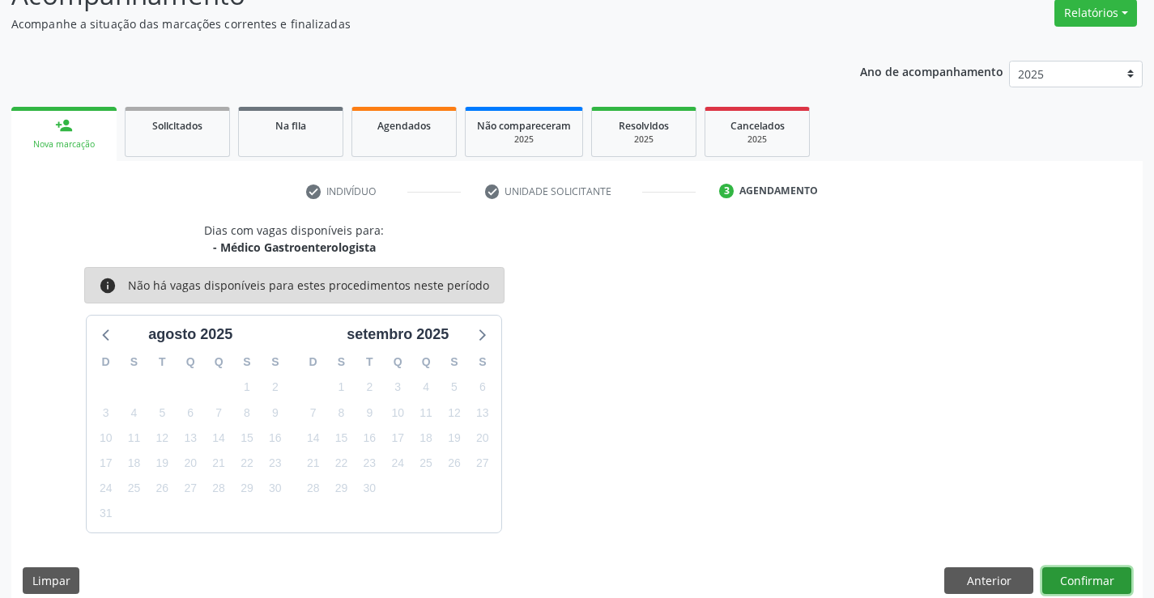
click at [1079, 581] on button "Confirmar" at bounding box center [1086, 582] width 89 height 28
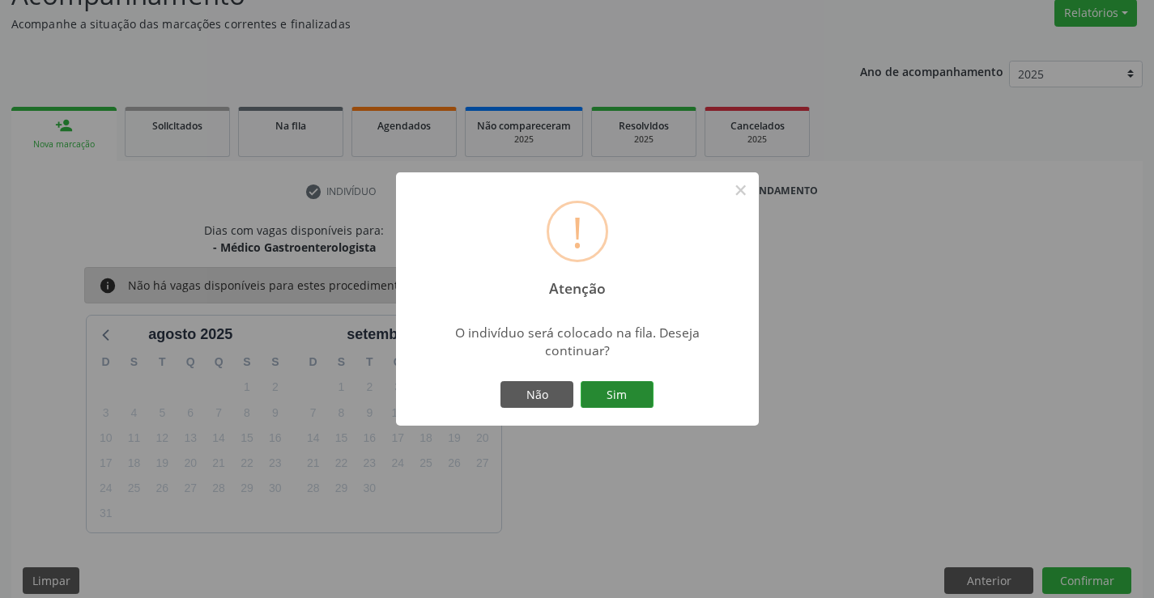
click at [612, 386] on button "Sim" at bounding box center [616, 395] width 73 height 28
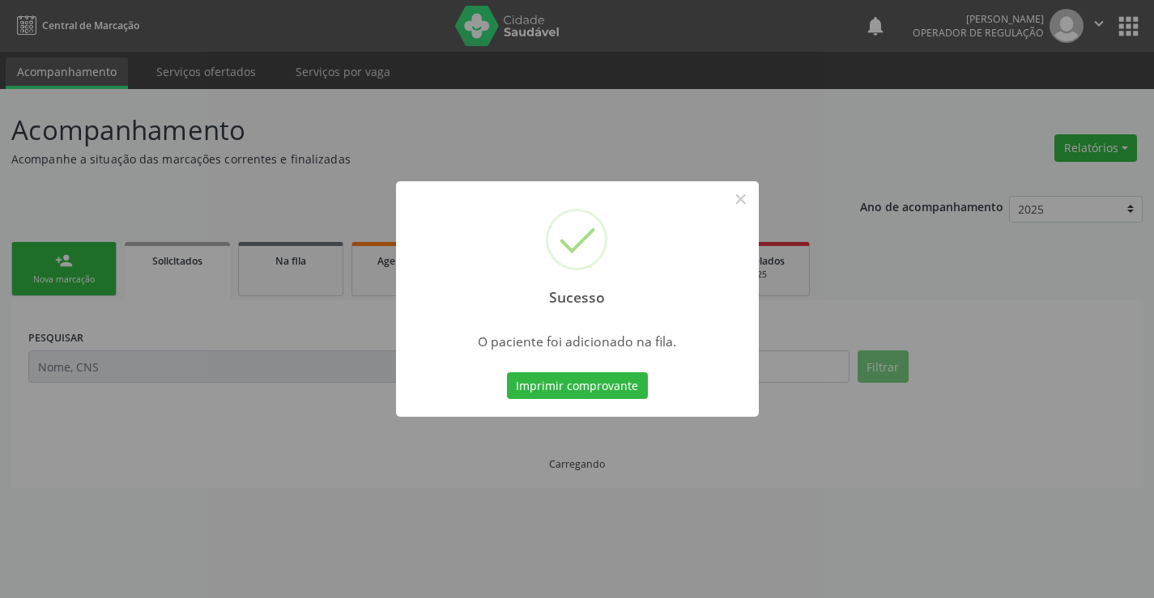
scroll to position [0, 0]
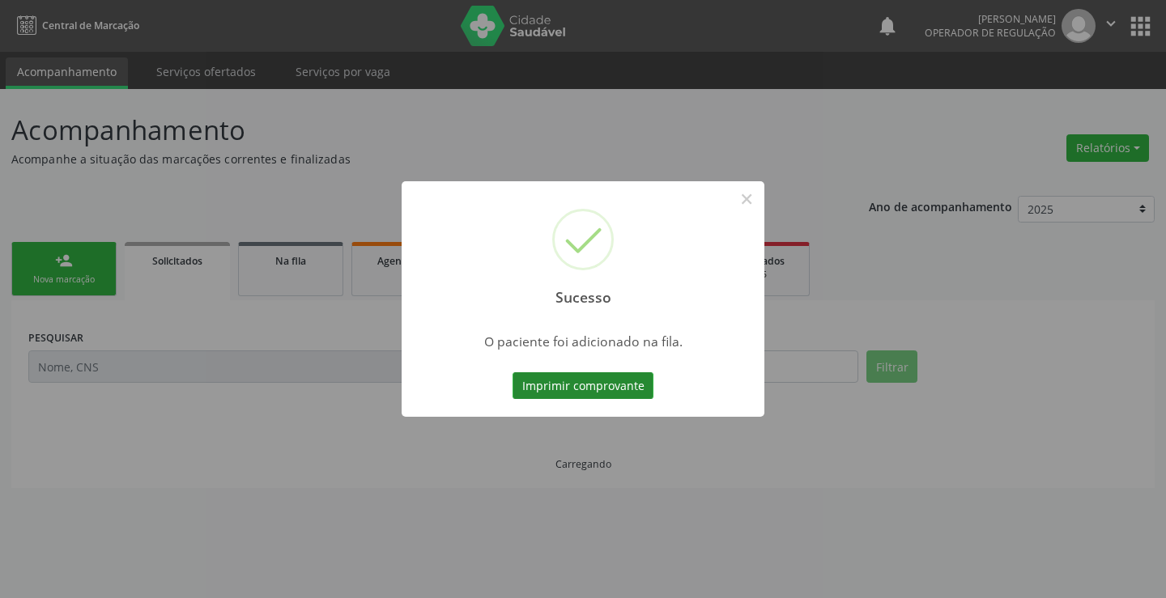
click at [611, 384] on button "Imprimir comprovante" at bounding box center [582, 386] width 141 height 28
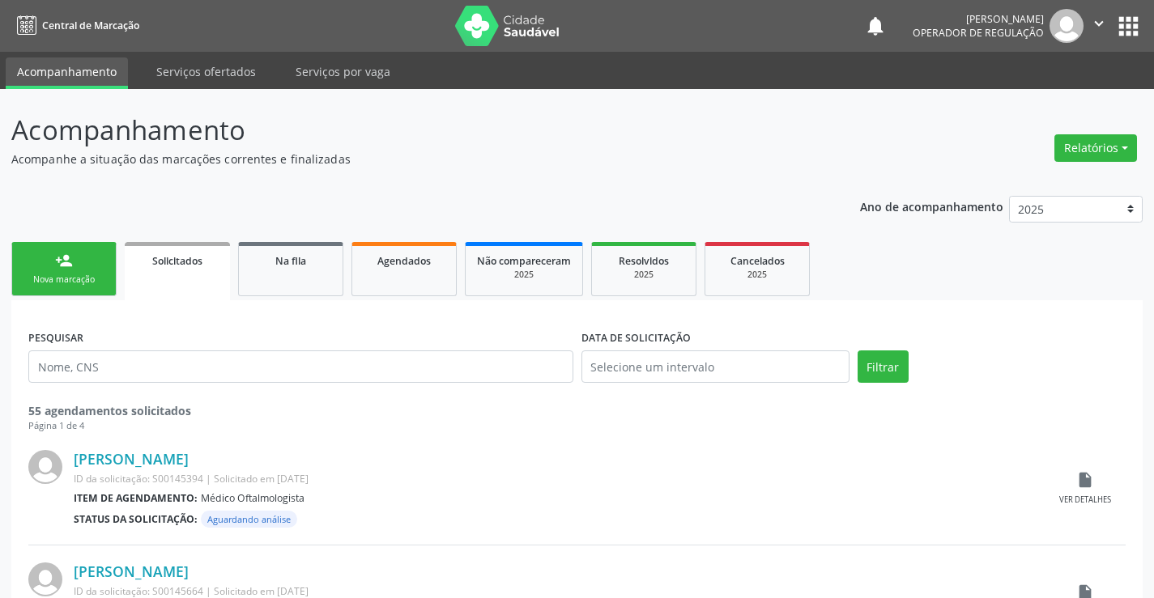
click at [76, 266] on link "person_add Nova marcação" at bounding box center [63, 269] width 105 height 54
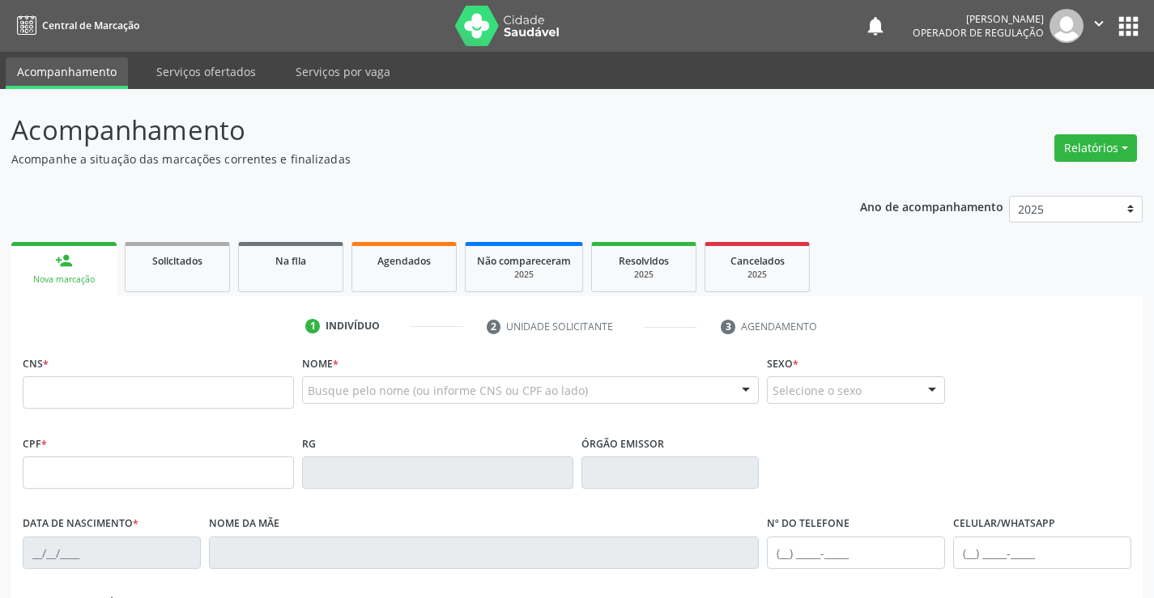
click at [1092, 18] on icon "" at bounding box center [1099, 24] width 18 height 18
click at [1051, 96] on link "Sair" at bounding box center [1057, 98] width 112 height 23
